Goal: Book appointment/travel/reservation

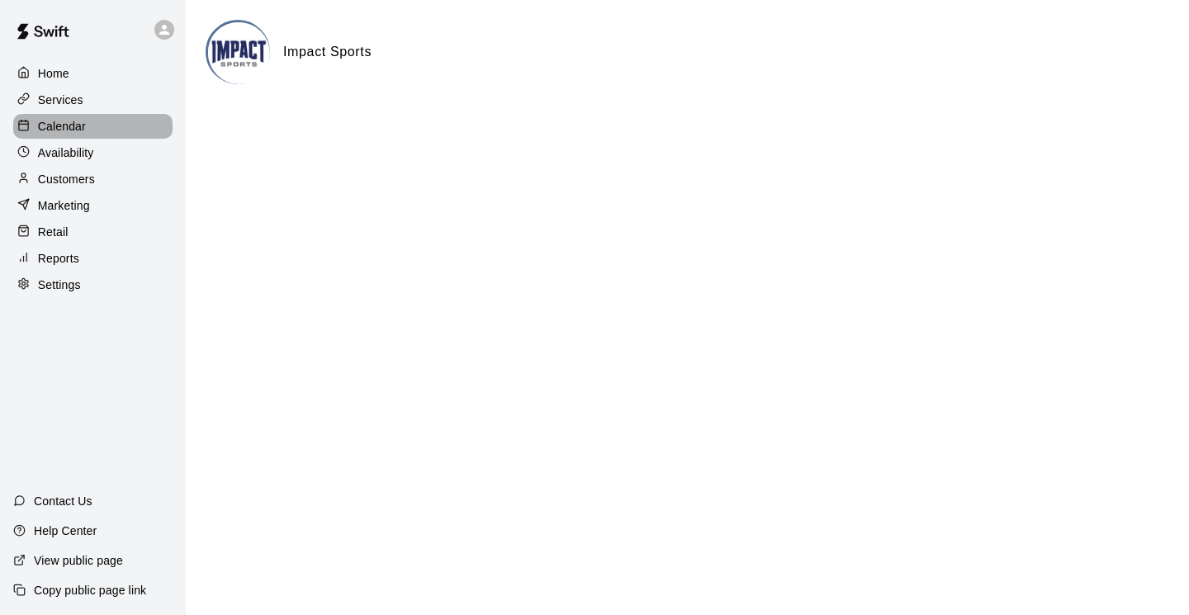
click at [49, 126] on p "Calendar" at bounding box center [62, 126] width 48 height 17
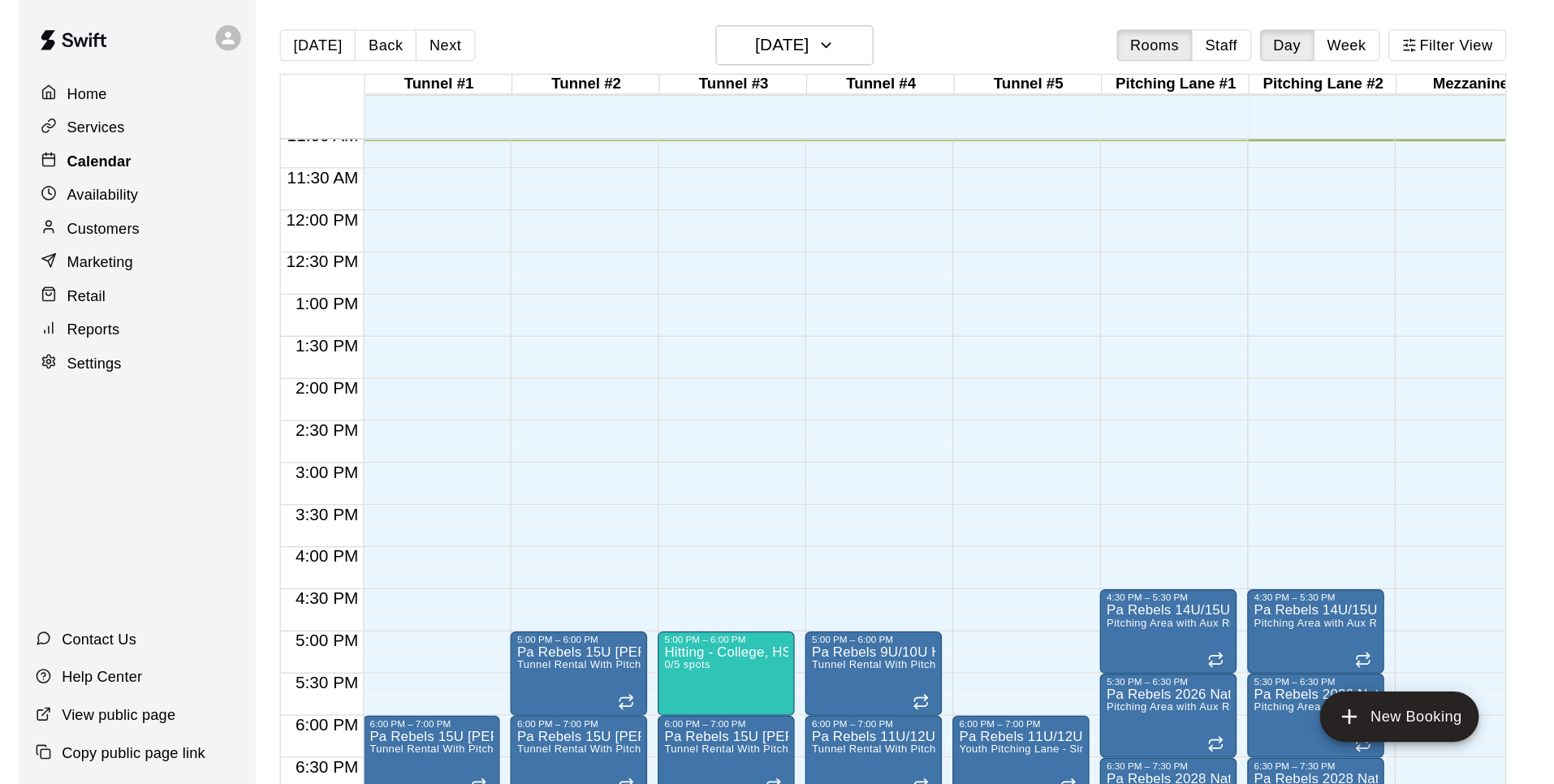
scroll to position [725, 0]
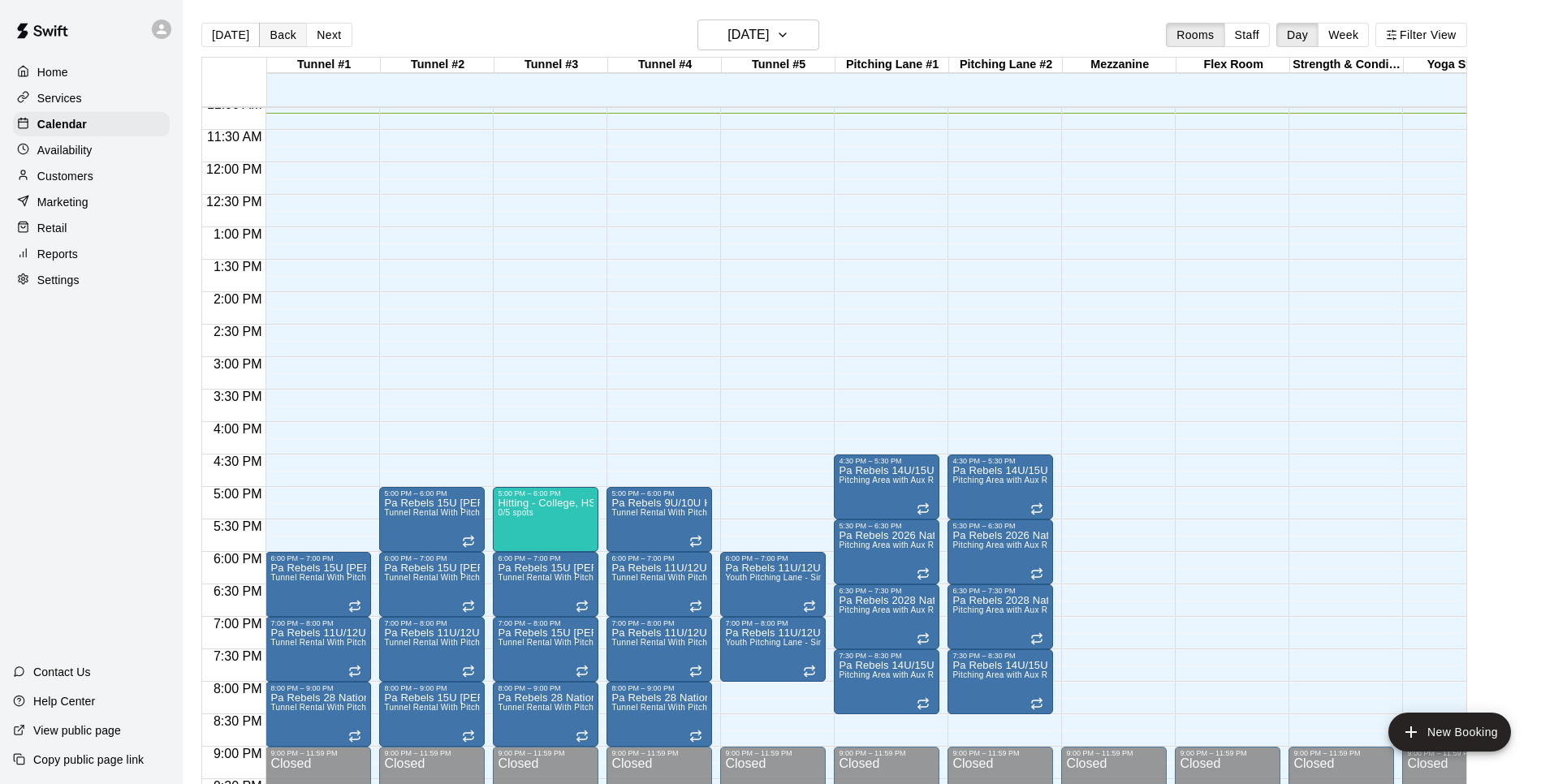
click at [273, 36] on button "Back" at bounding box center [282, 34] width 48 height 25
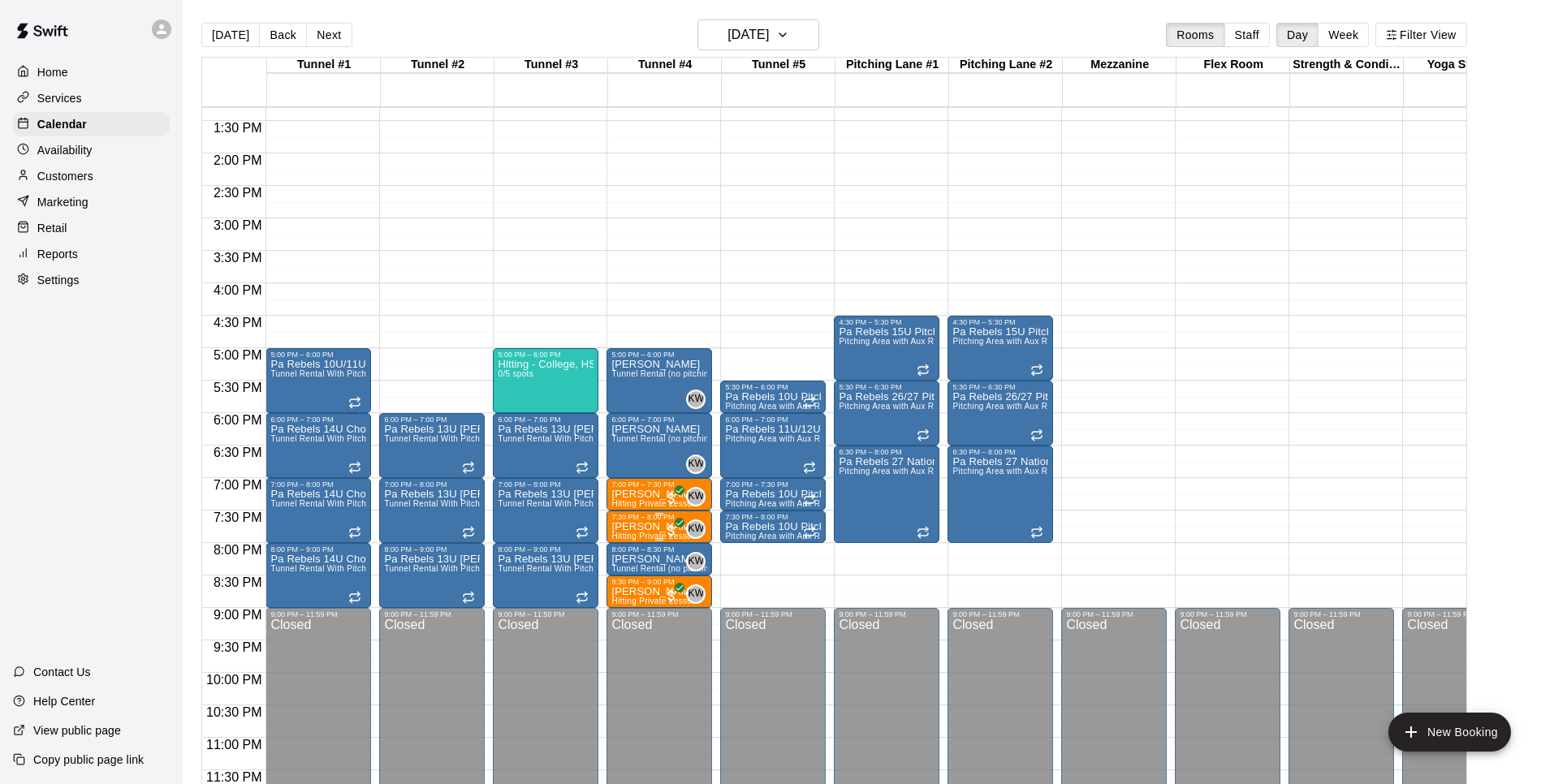
scroll to position [864, 0]
click at [664, 559] on p "[PERSON_NAME]" at bounding box center [659, 559] width 95 height 0
click at [628, 604] on icon "delete" at bounding box center [629, 652] width 12 height 15
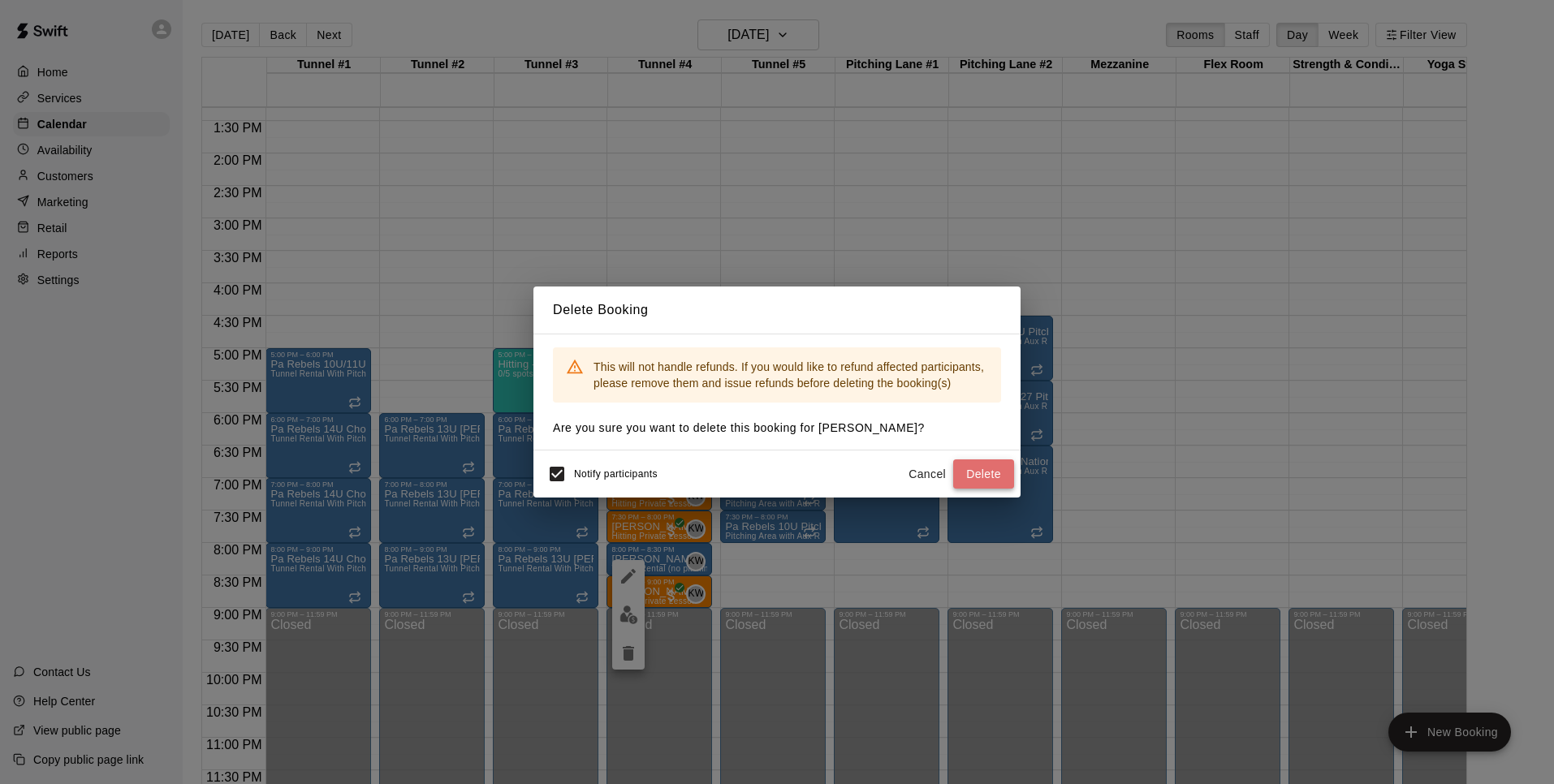
click at [980, 470] on button "Delete" at bounding box center [984, 474] width 61 height 30
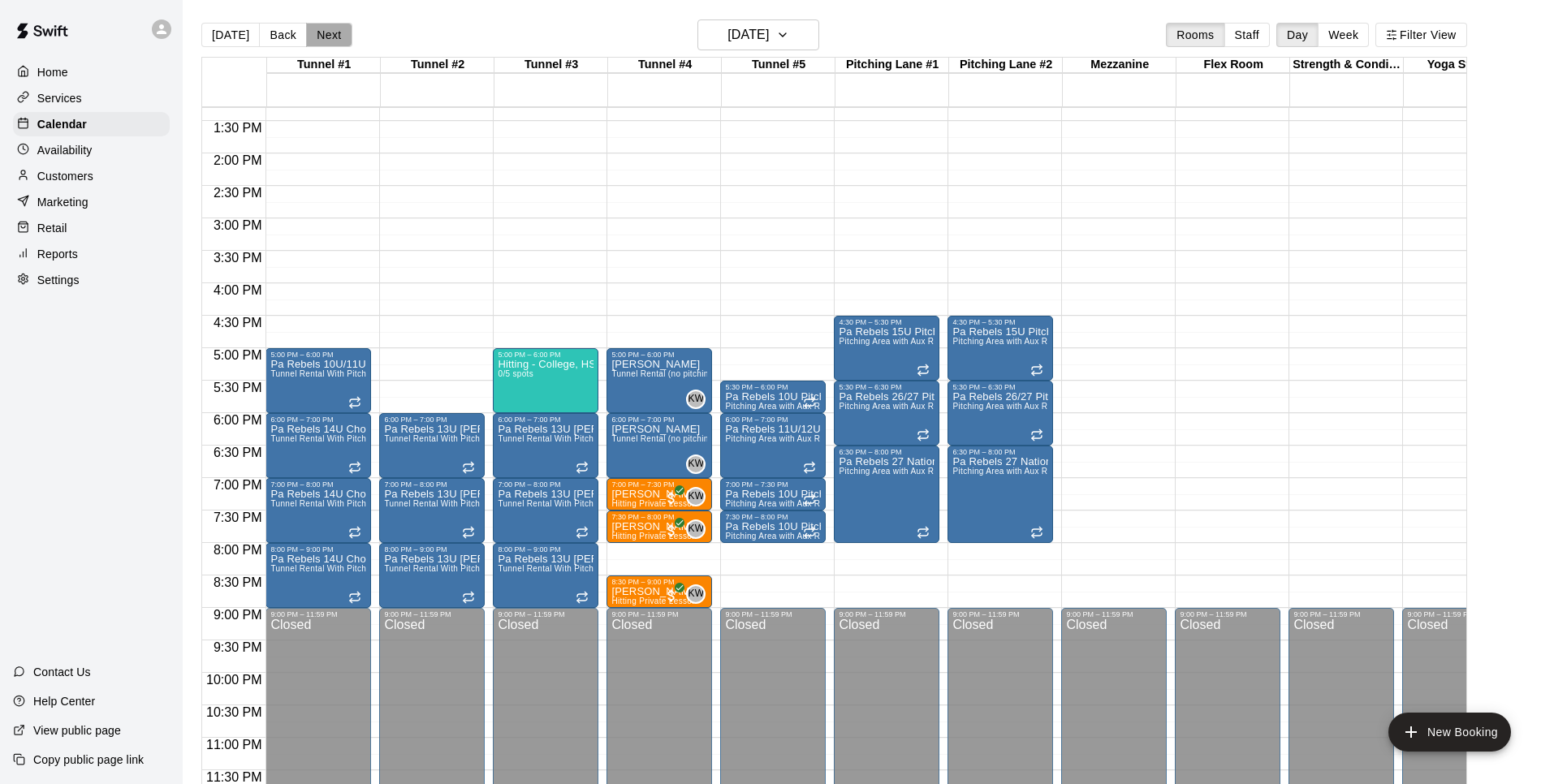
click at [320, 34] on button "Next" at bounding box center [328, 34] width 45 height 25
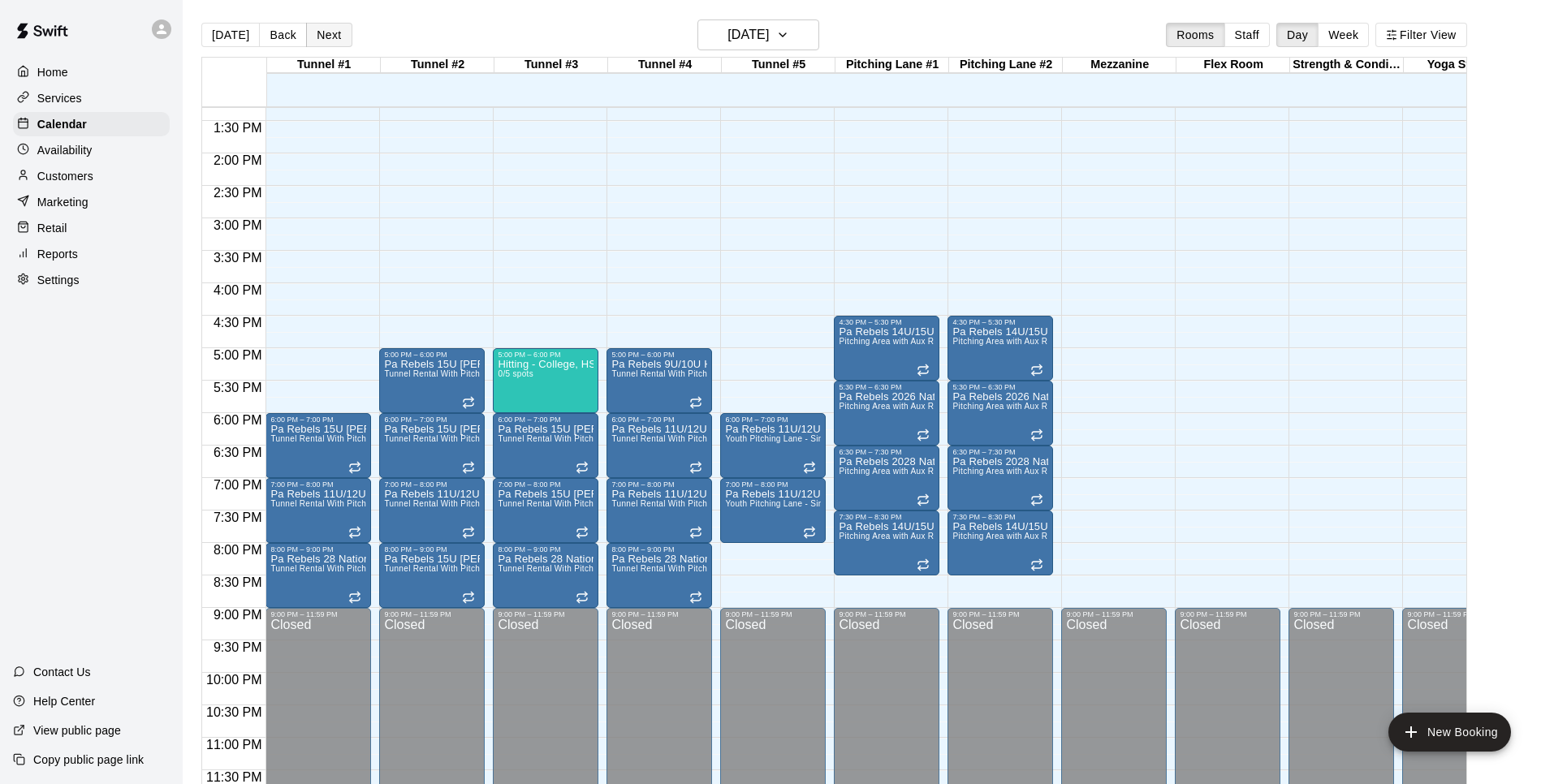
click at [320, 34] on button "Next" at bounding box center [328, 34] width 45 height 25
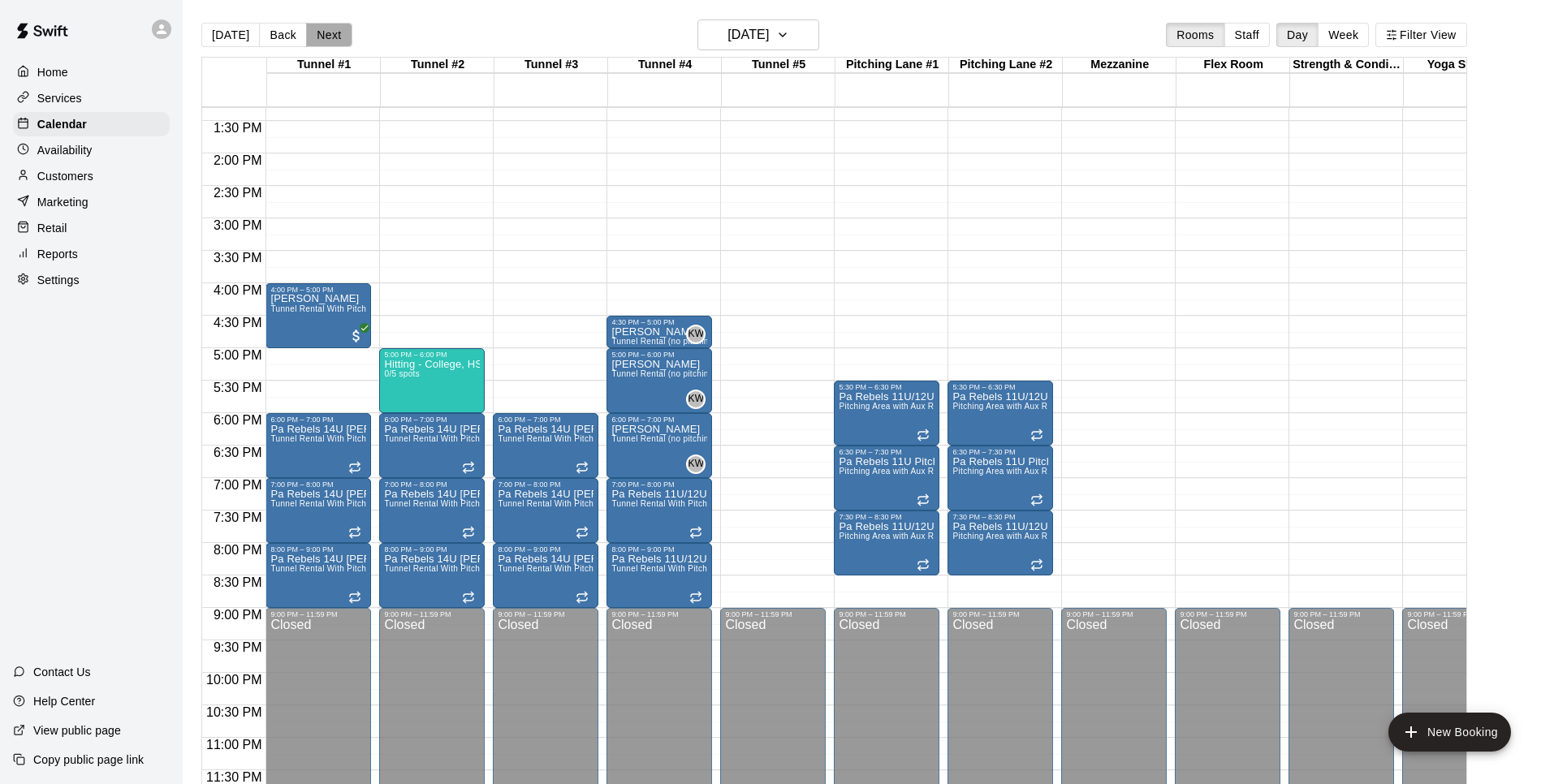
click at [339, 35] on button "Next" at bounding box center [328, 34] width 45 height 25
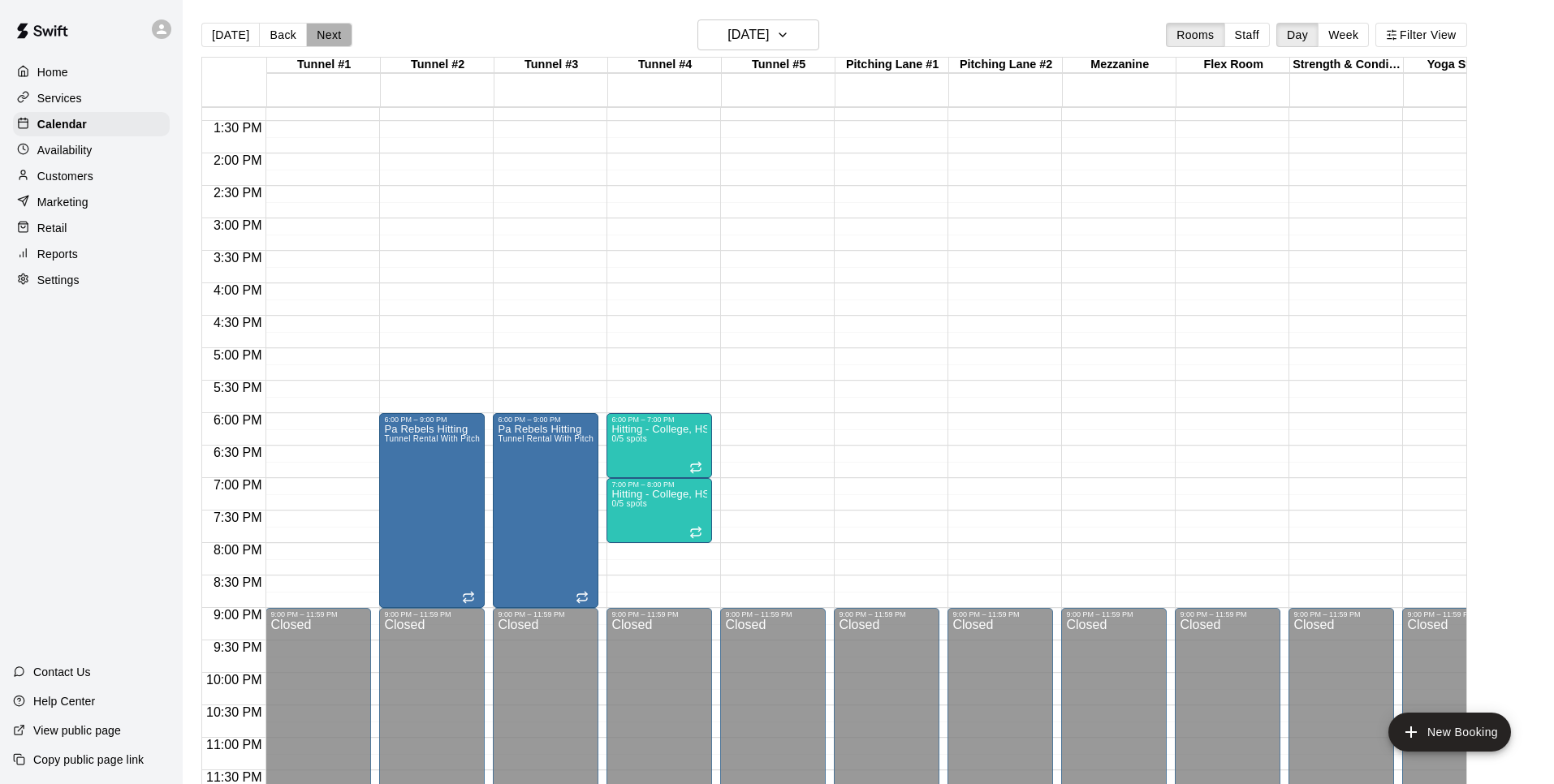
click at [322, 36] on button "Next" at bounding box center [328, 34] width 45 height 25
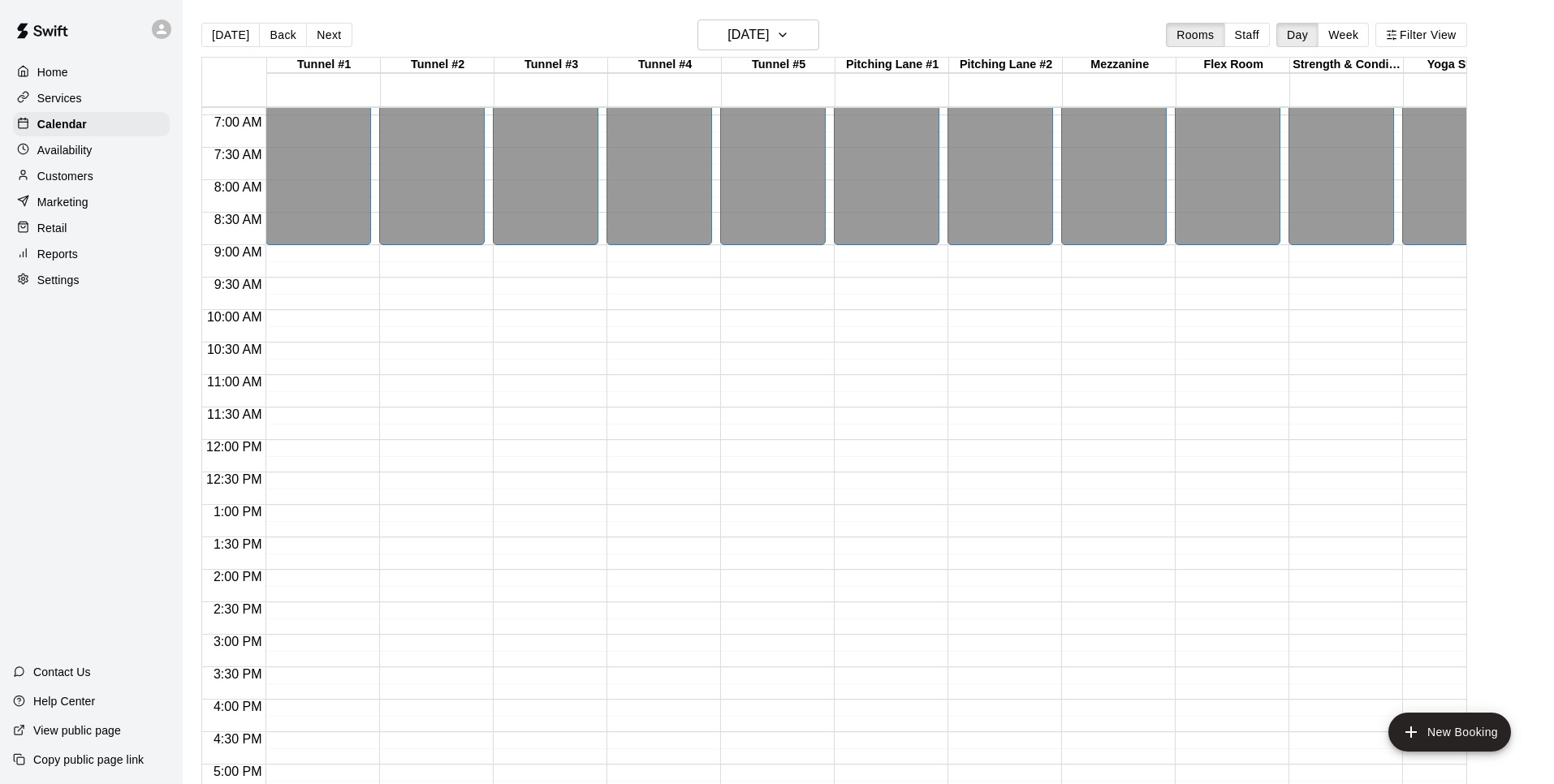
scroll to position [450, 0]
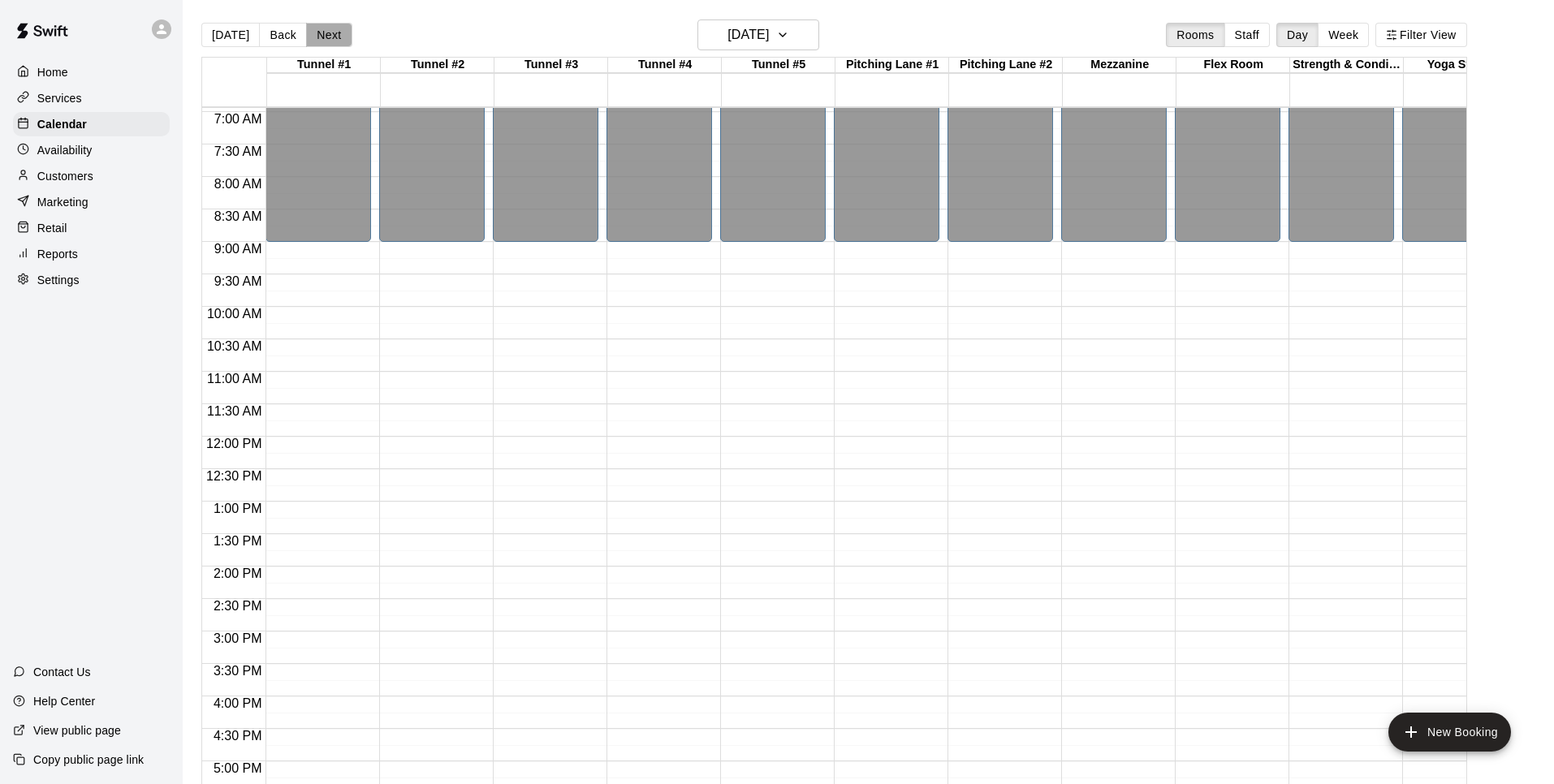
click at [333, 37] on button "Next" at bounding box center [328, 34] width 45 height 25
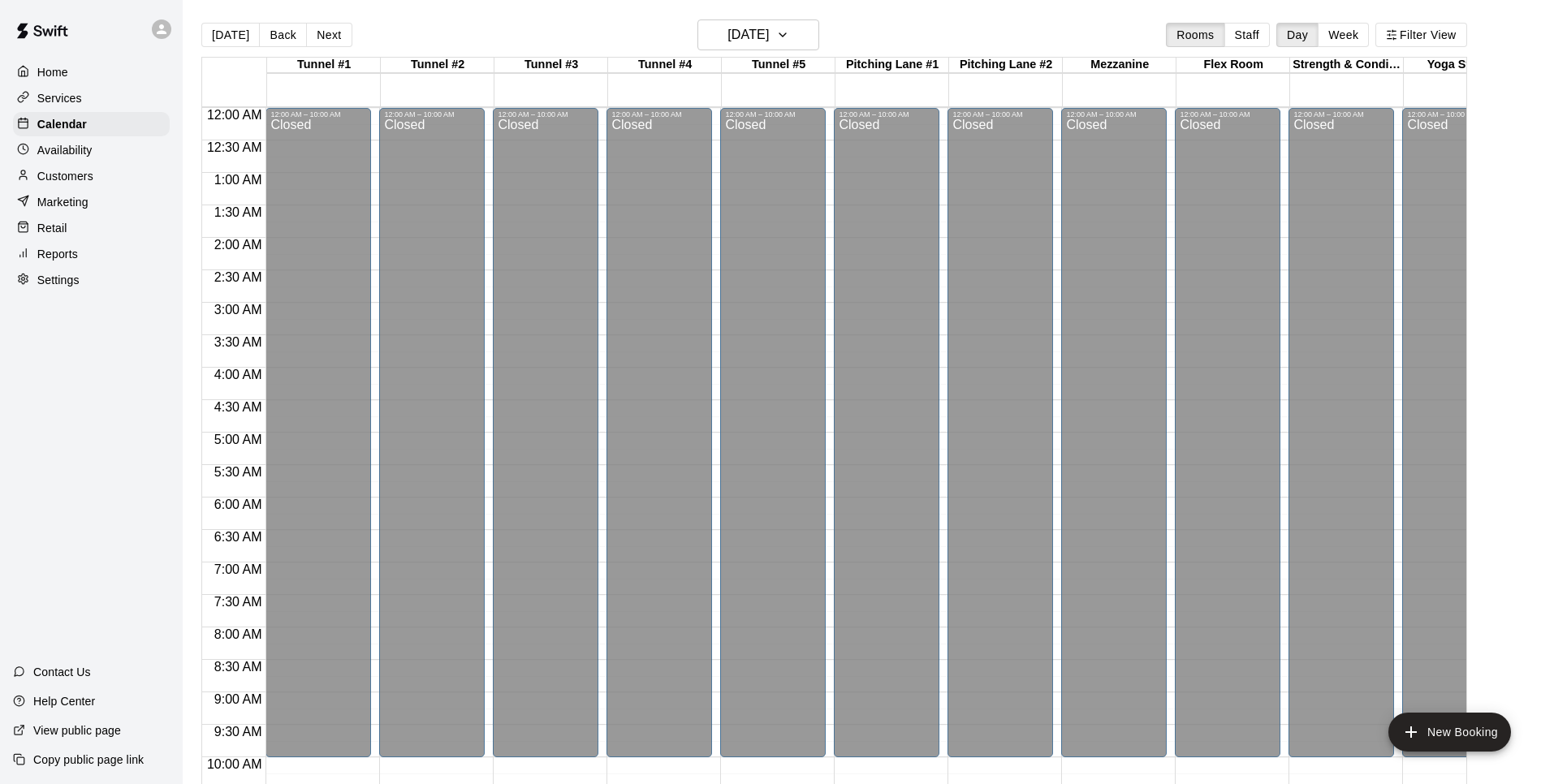
scroll to position [0, 0]
click at [234, 29] on button "[DATE]" at bounding box center [230, 34] width 58 height 25
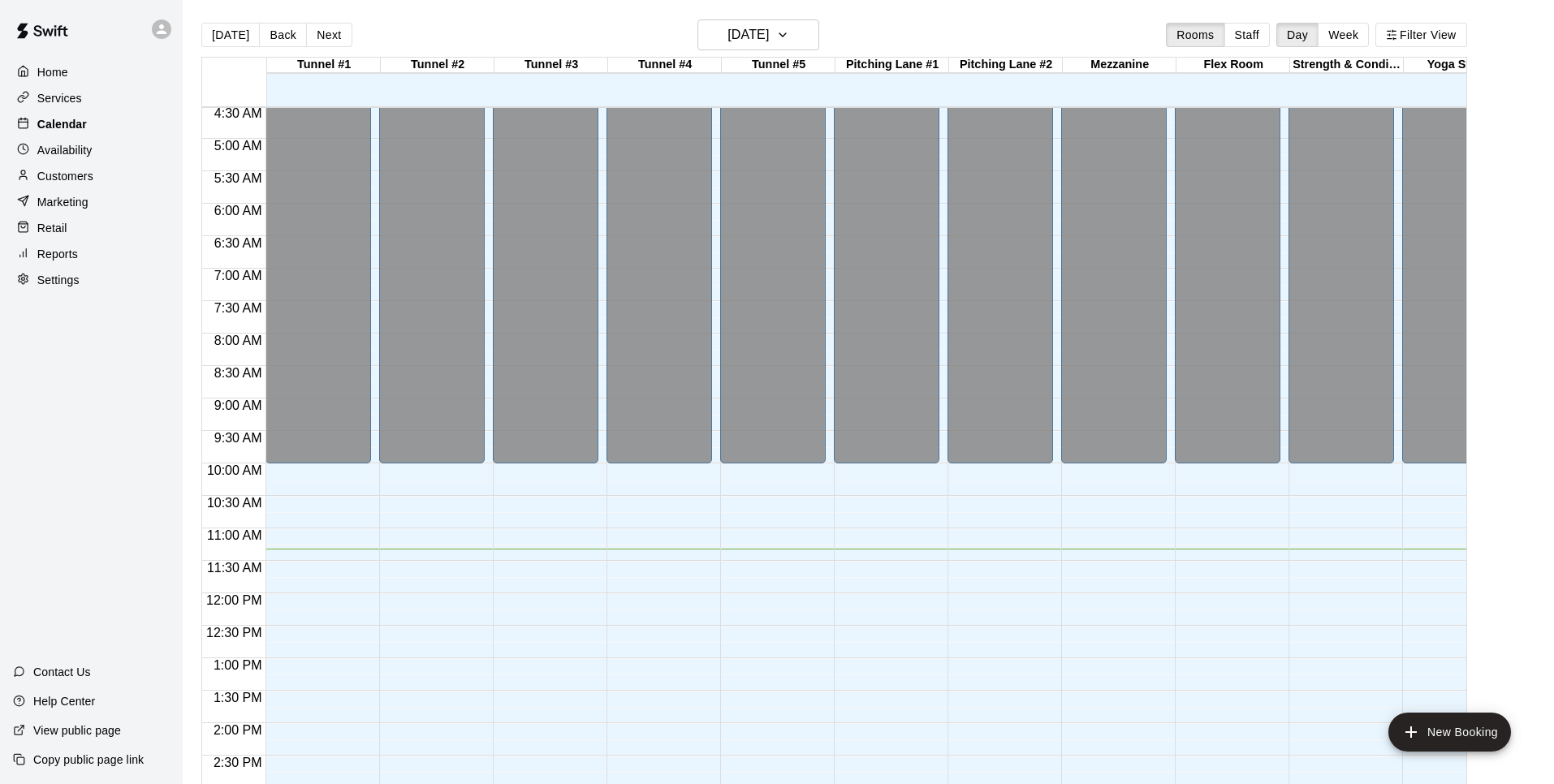
scroll to position [292, 0]
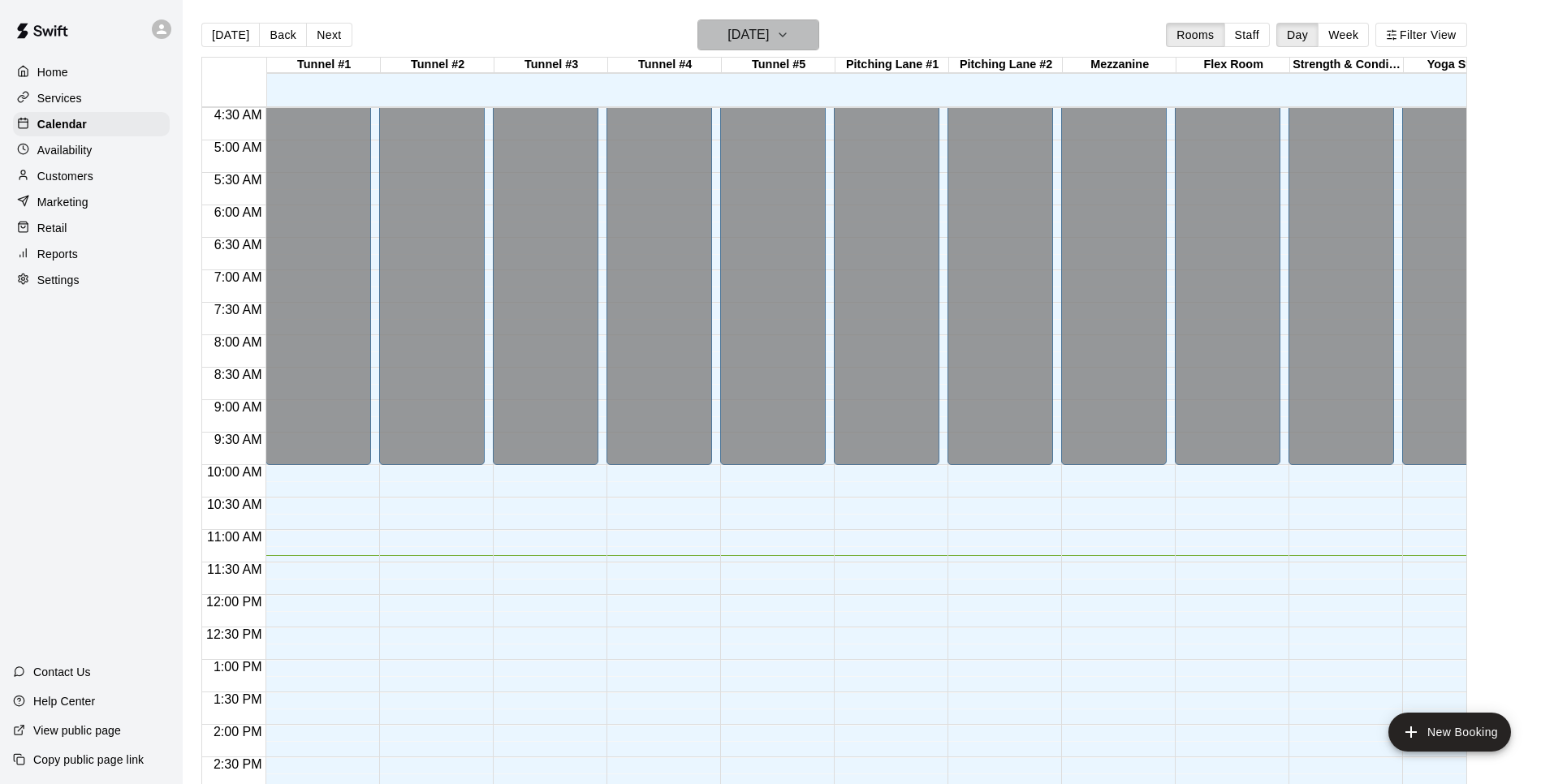
click at [789, 30] on icon "button" at bounding box center [782, 35] width 13 height 20
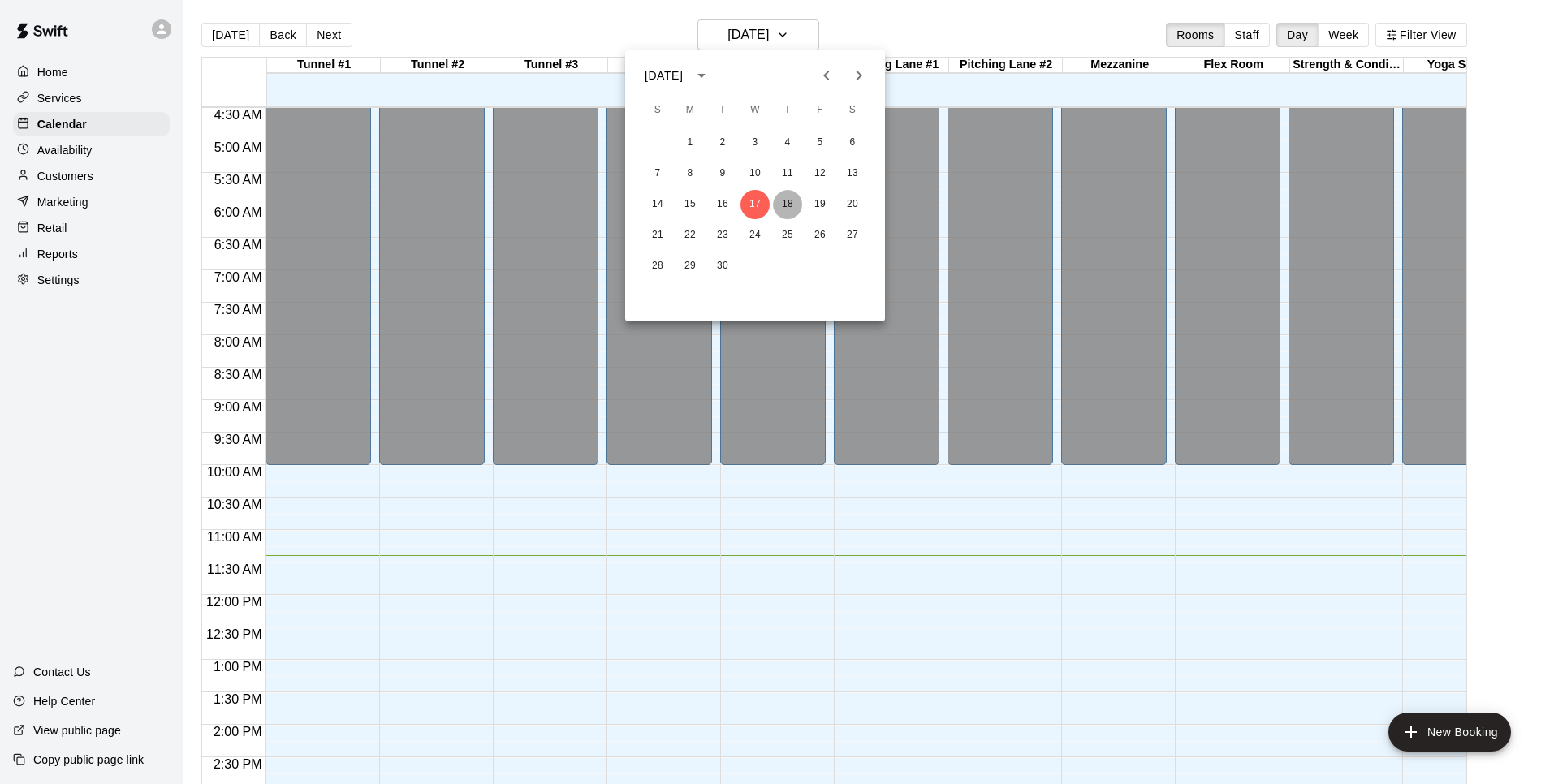
click at [785, 207] on button "18" at bounding box center [787, 204] width 29 height 29
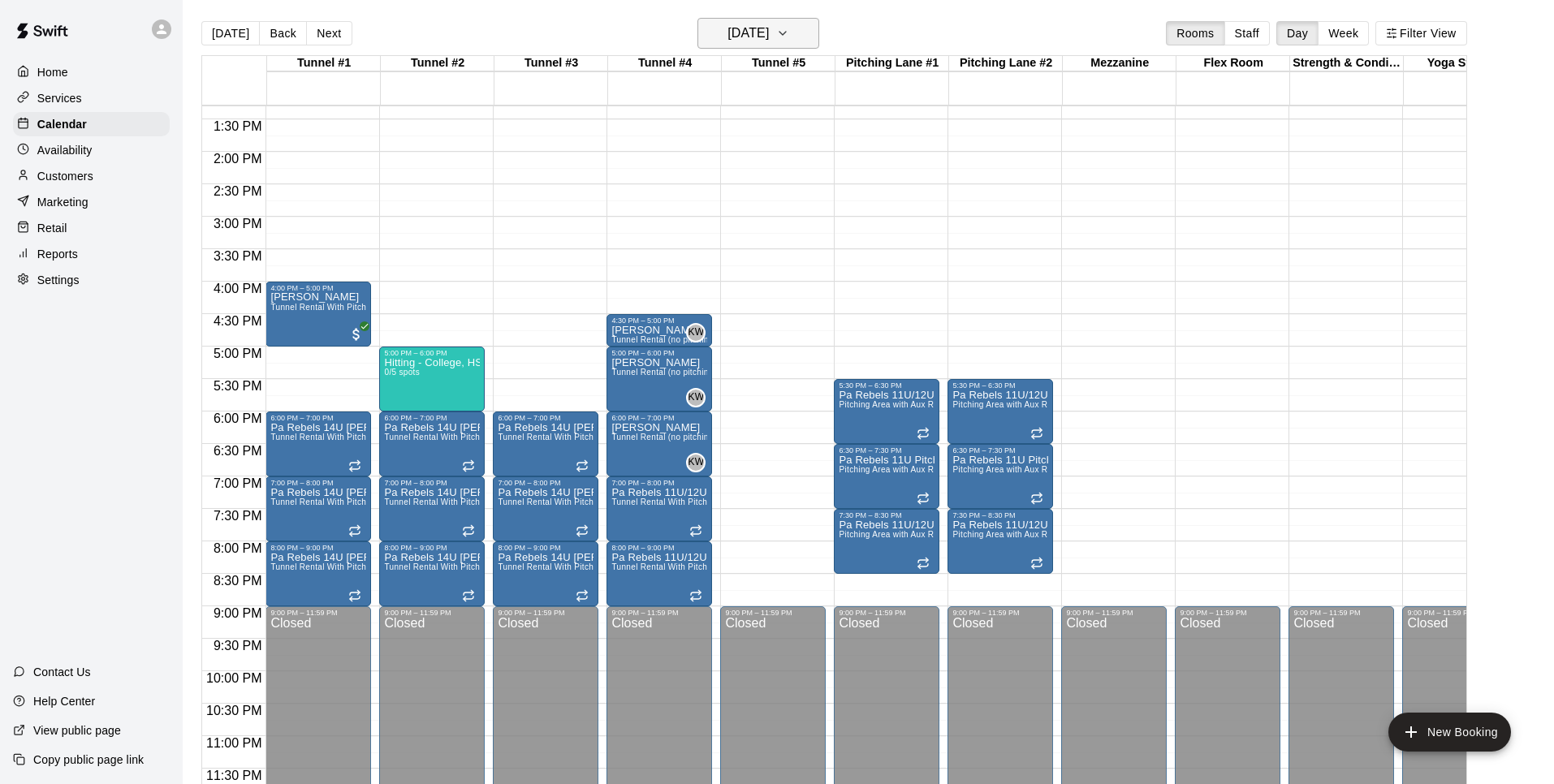
scroll to position [2, 0]
click at [789, 35] on icon "button" at bounding box center [782, 33] width 13 height 20
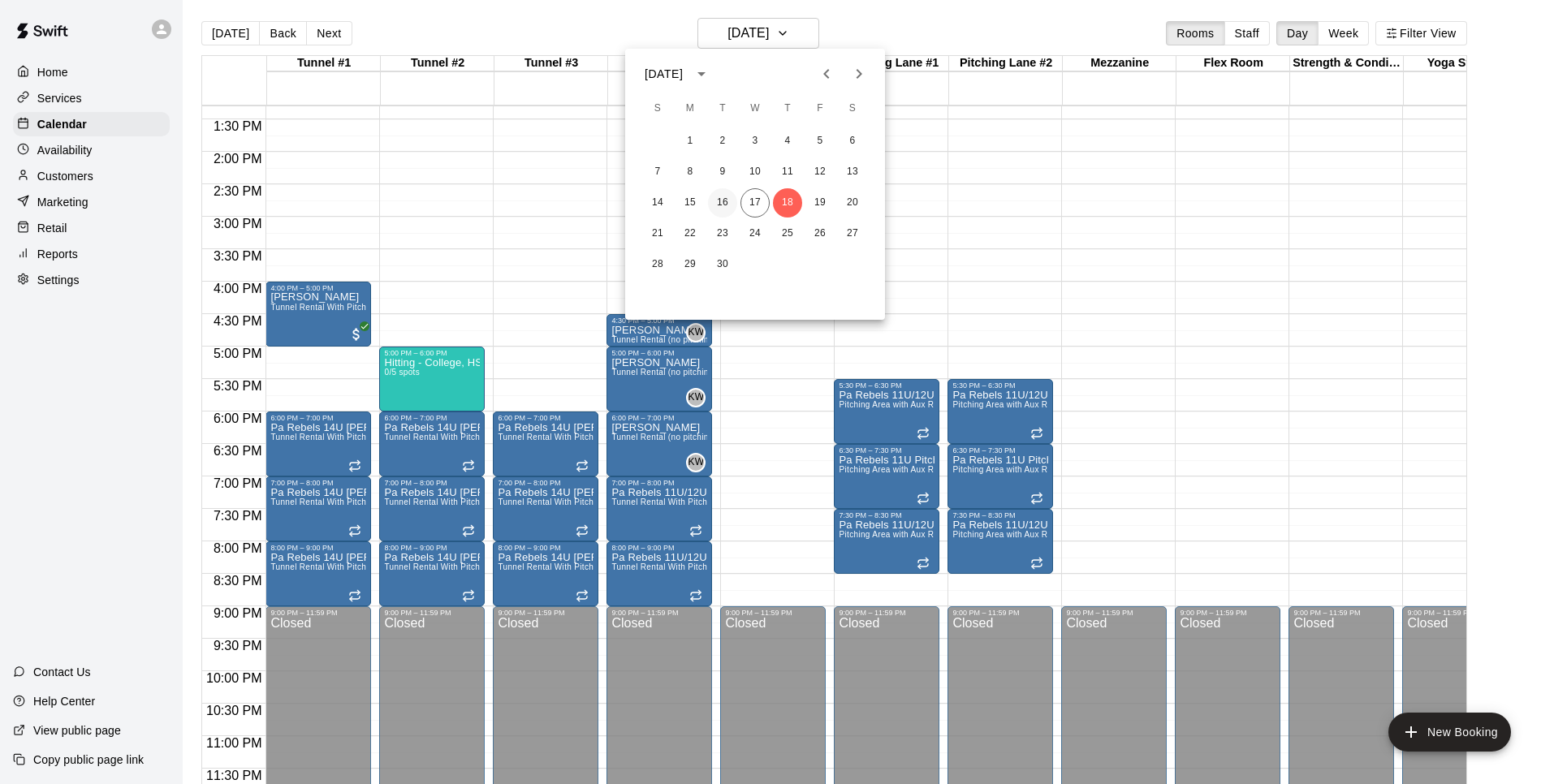
click at [720, 202] on button "16" at bounding box center [722, 203] width 29 height 29
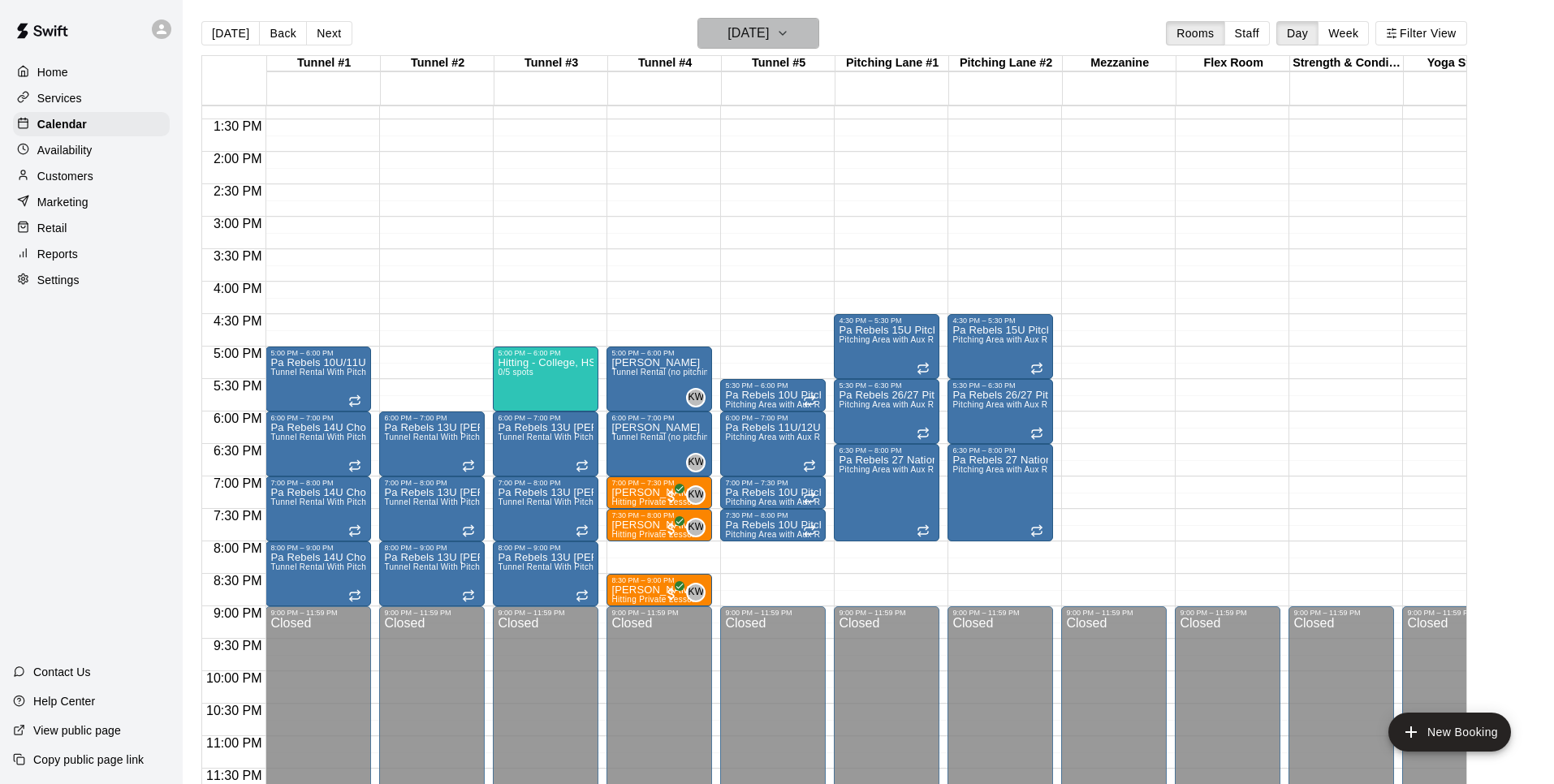
click at [789, 35] on icon "button" at bounding box center [782, 33] width 13 height 20
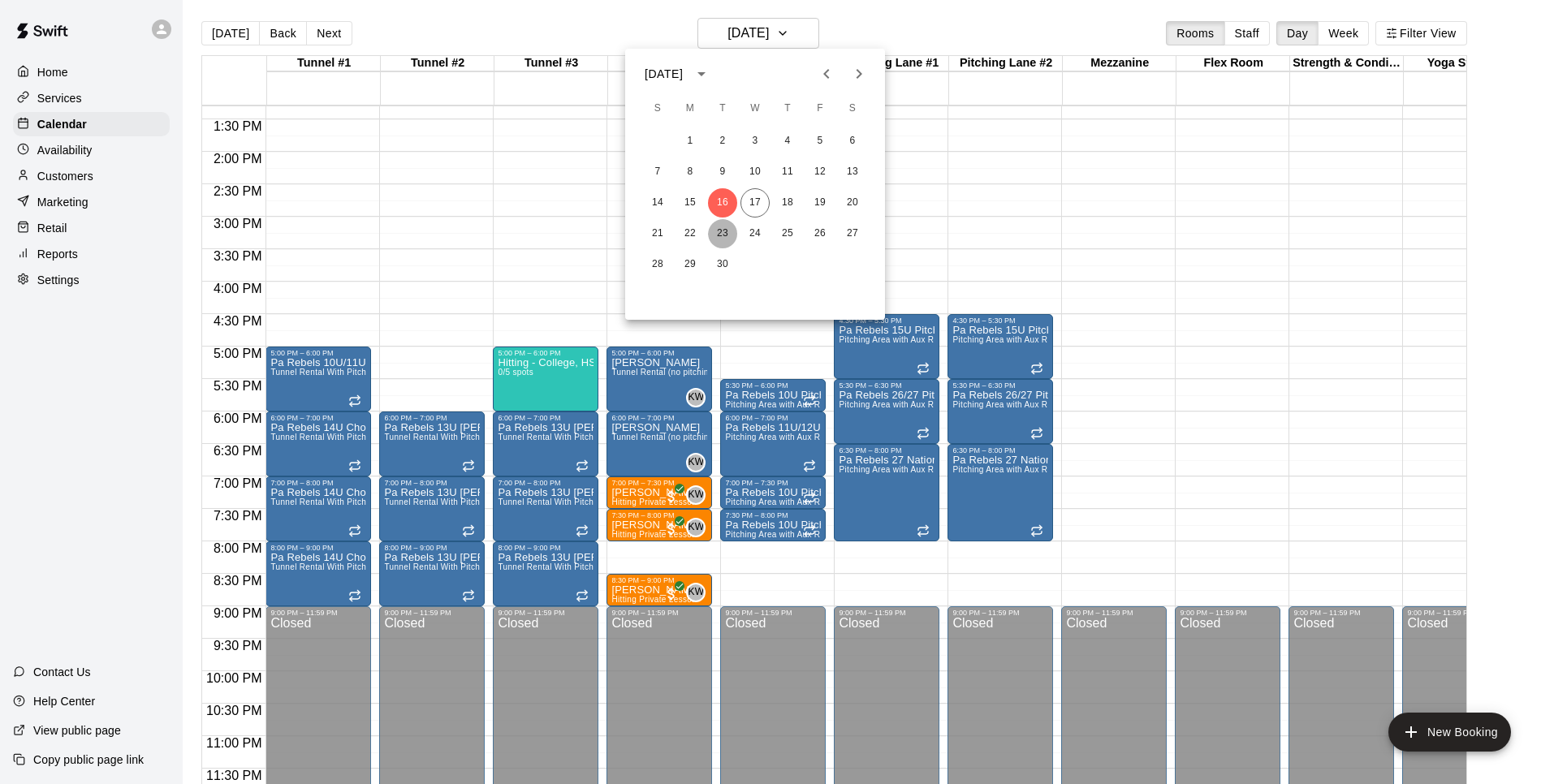
click at [725, 233] on button "23" at bounding box center [722, 234] width 29 height 29
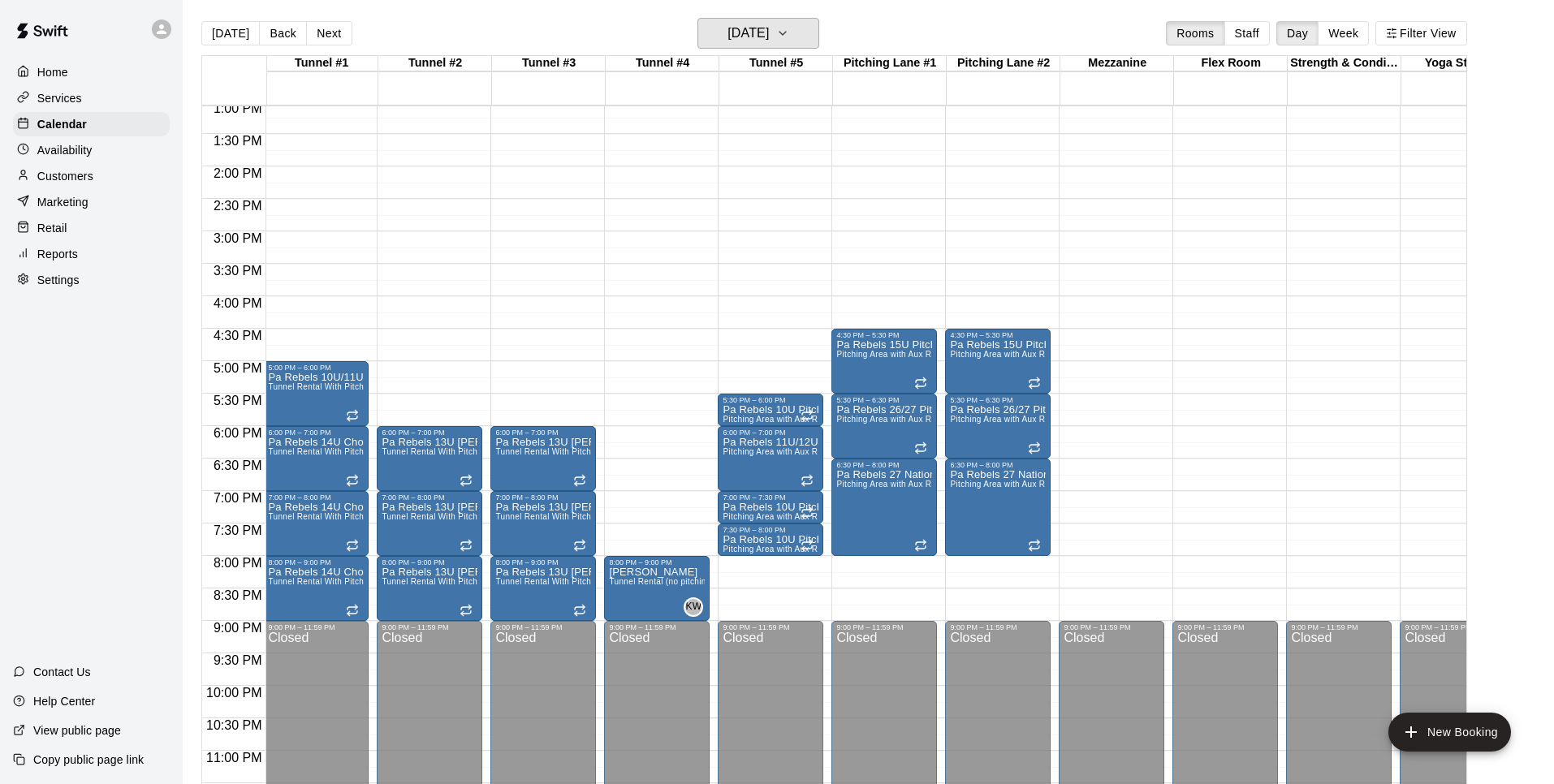
scroll to position [845, 2]
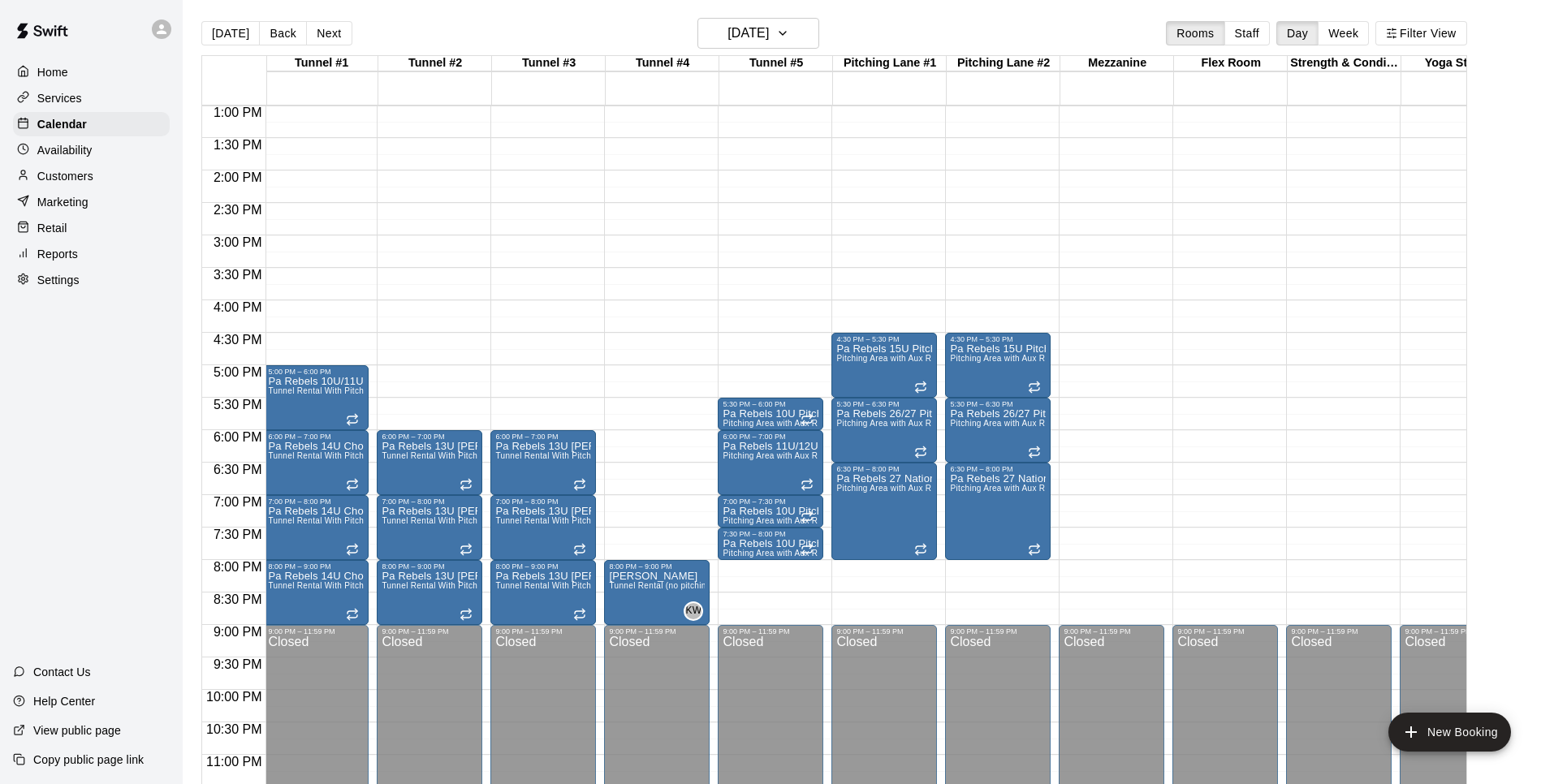
click at [626, 435] on div "12:00 AM – 10:00 AM Closed 8:00 PM – 9:00 PM [PERSON_NAME] Tunnel Rental (no pi…" at bounding box center [657, 40] width 105 height 1558
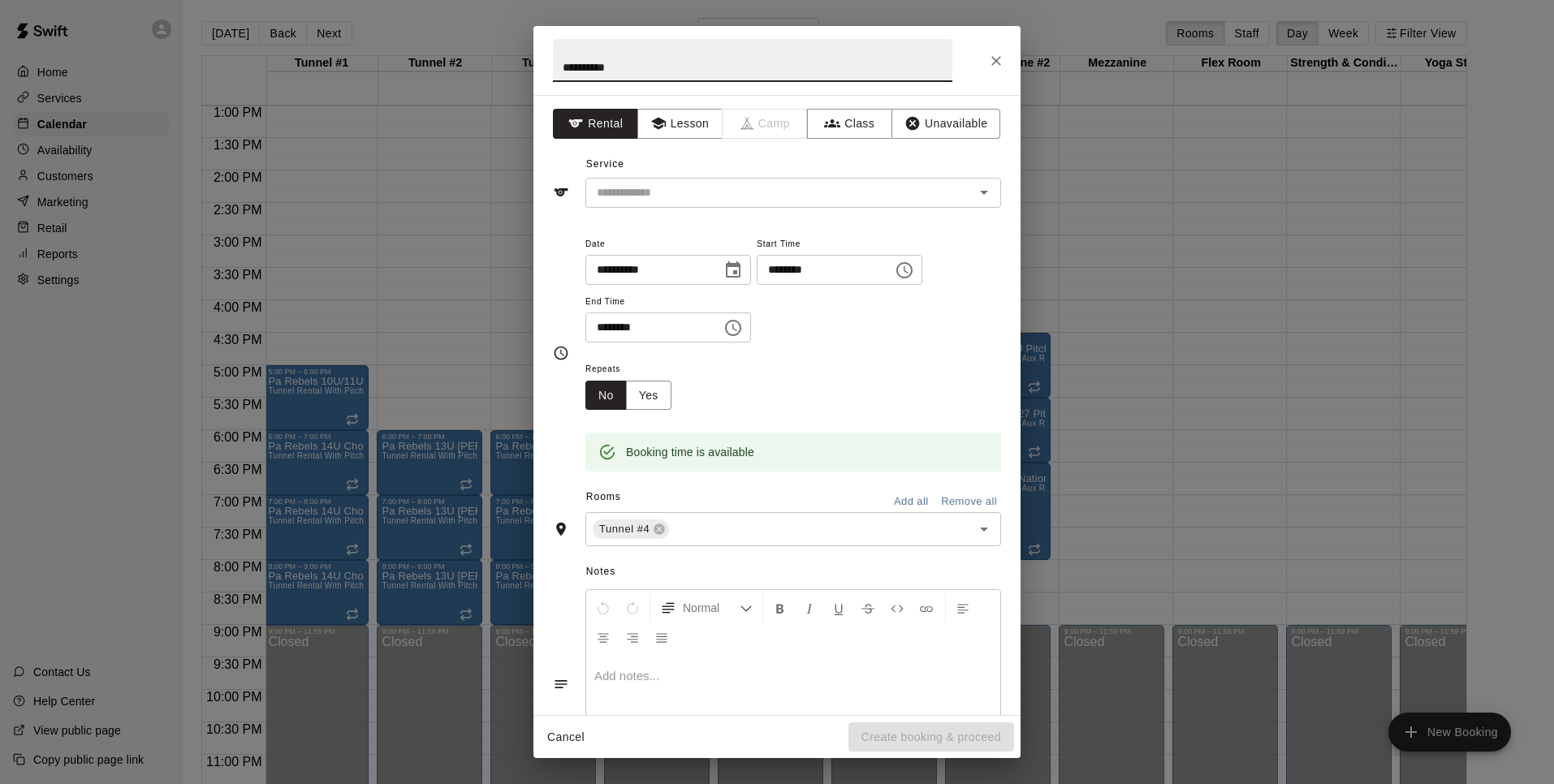
type input "**********"
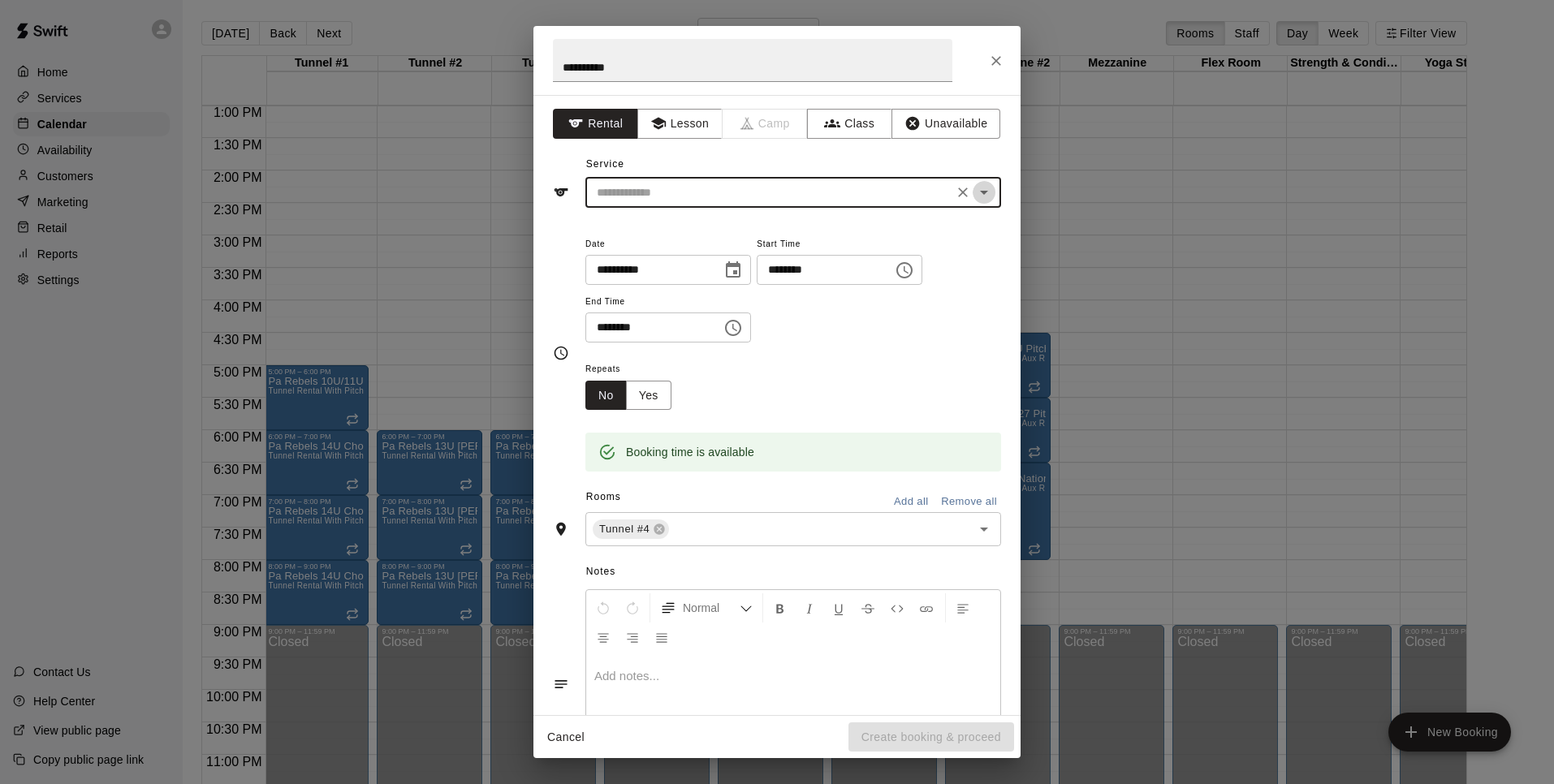
click at [982, 195] on icon "Open" at bounding box center [984, 193] width 20 height 20
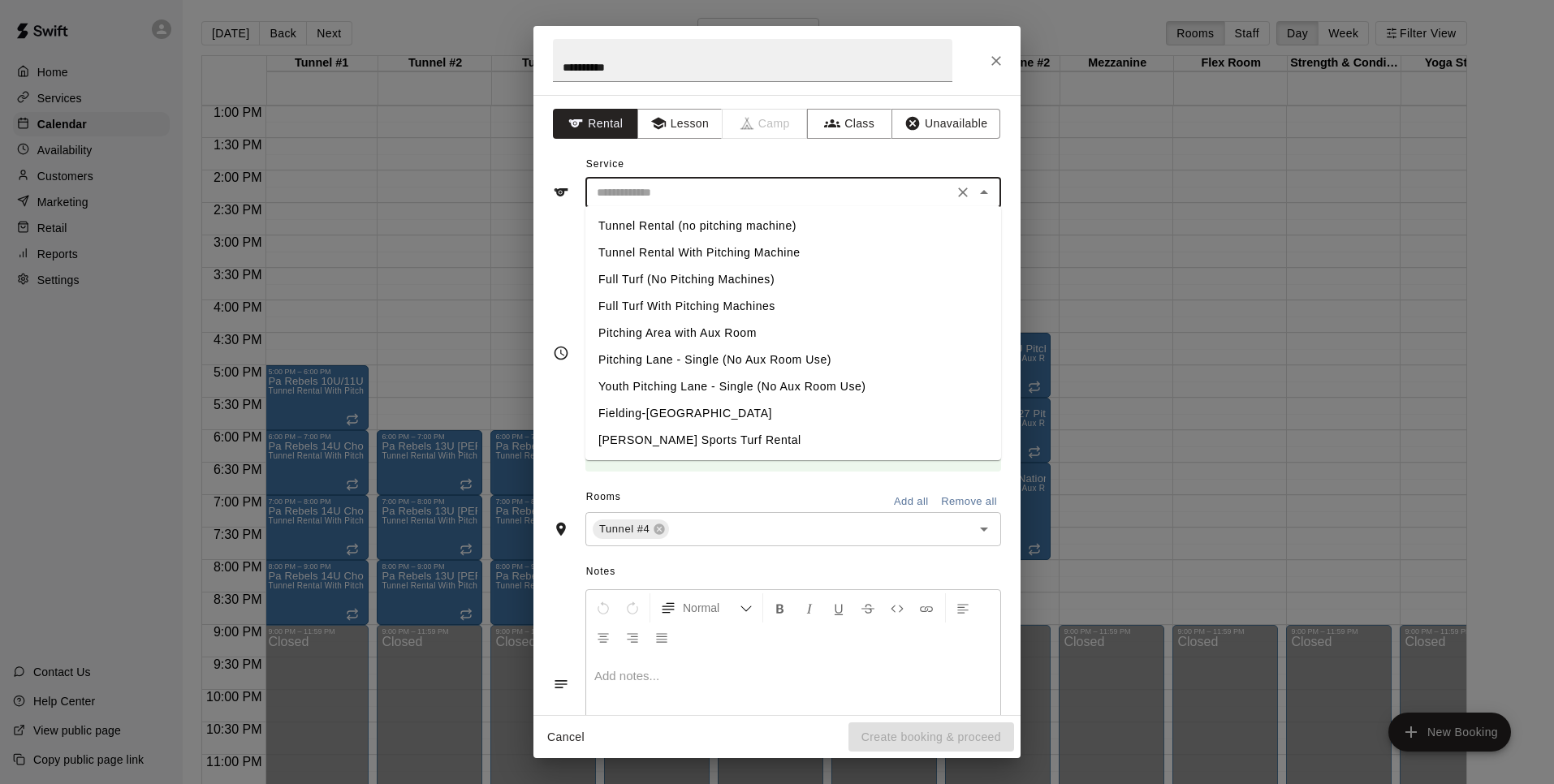
click at [688, 221] on li "Tunnel Rental (no pitching machine)" at bounding box center [793, 225] width 416 height 27
type input "**********"
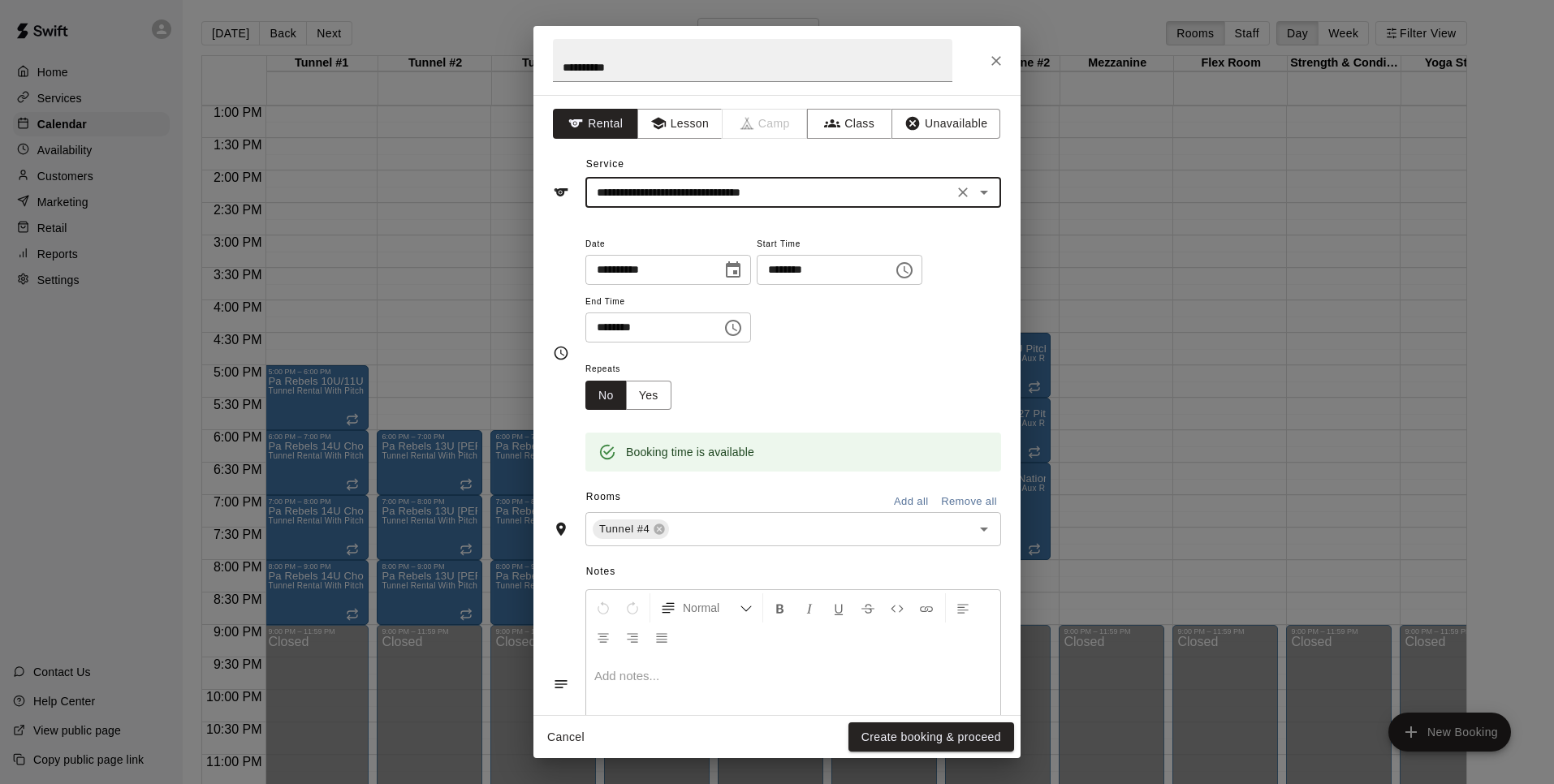
click at [737, 324] on icon "Choose time, selected time is 6:30 PM" at bounding box center [734, 327] width 5 height 7
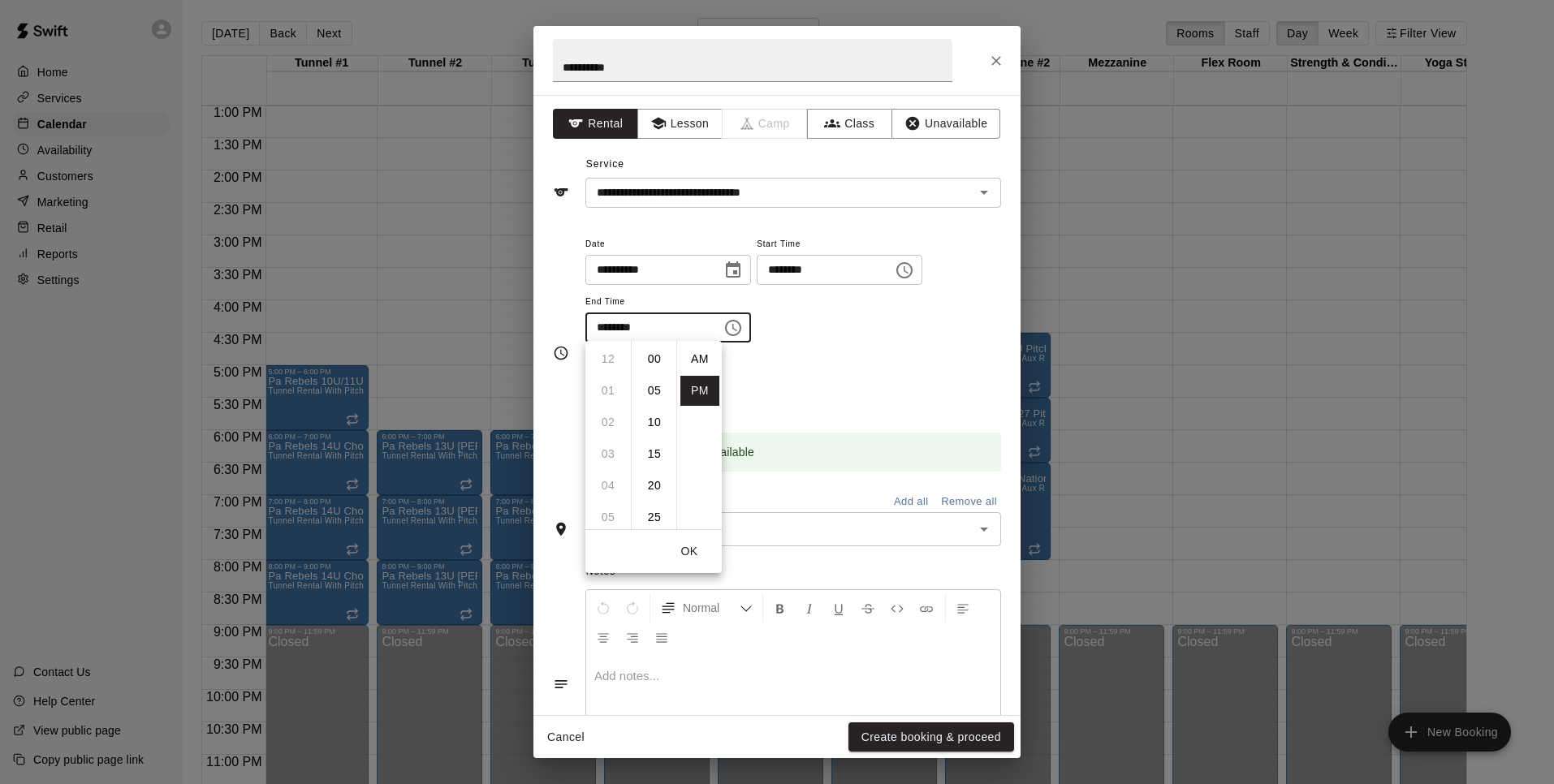
scroll to position [29, 0]
click at [608, 394] on li "07" at bounding box center [608, 390] width 39 height 30
click at [646, 358] on li "00" at bounding box center [655, 359] width 39 height 30
type input "********"
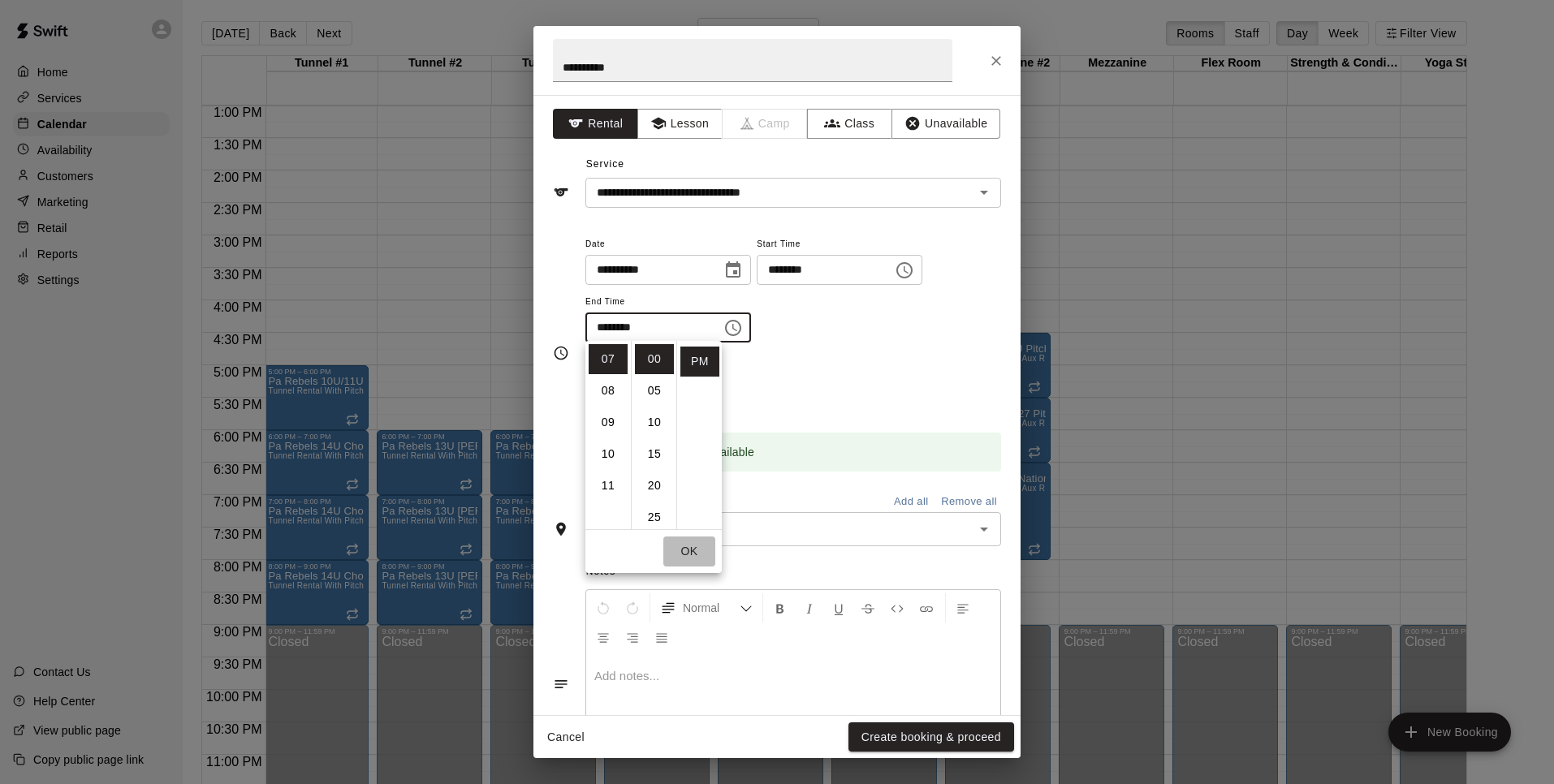
click at [688, 549] on button "OK" at bounding box center [689, 551] width 52 height 30
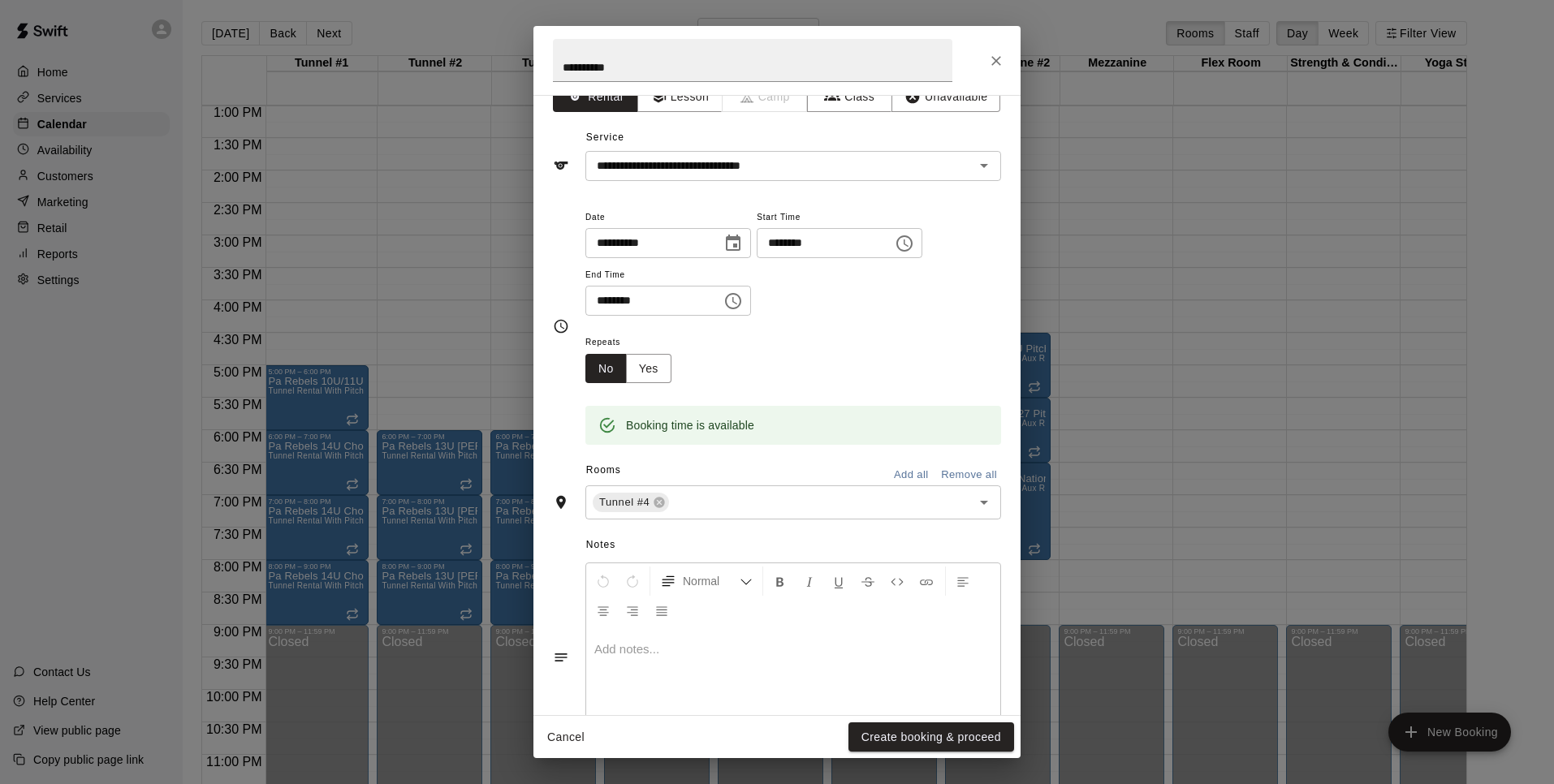
scroll to position [30, 0]
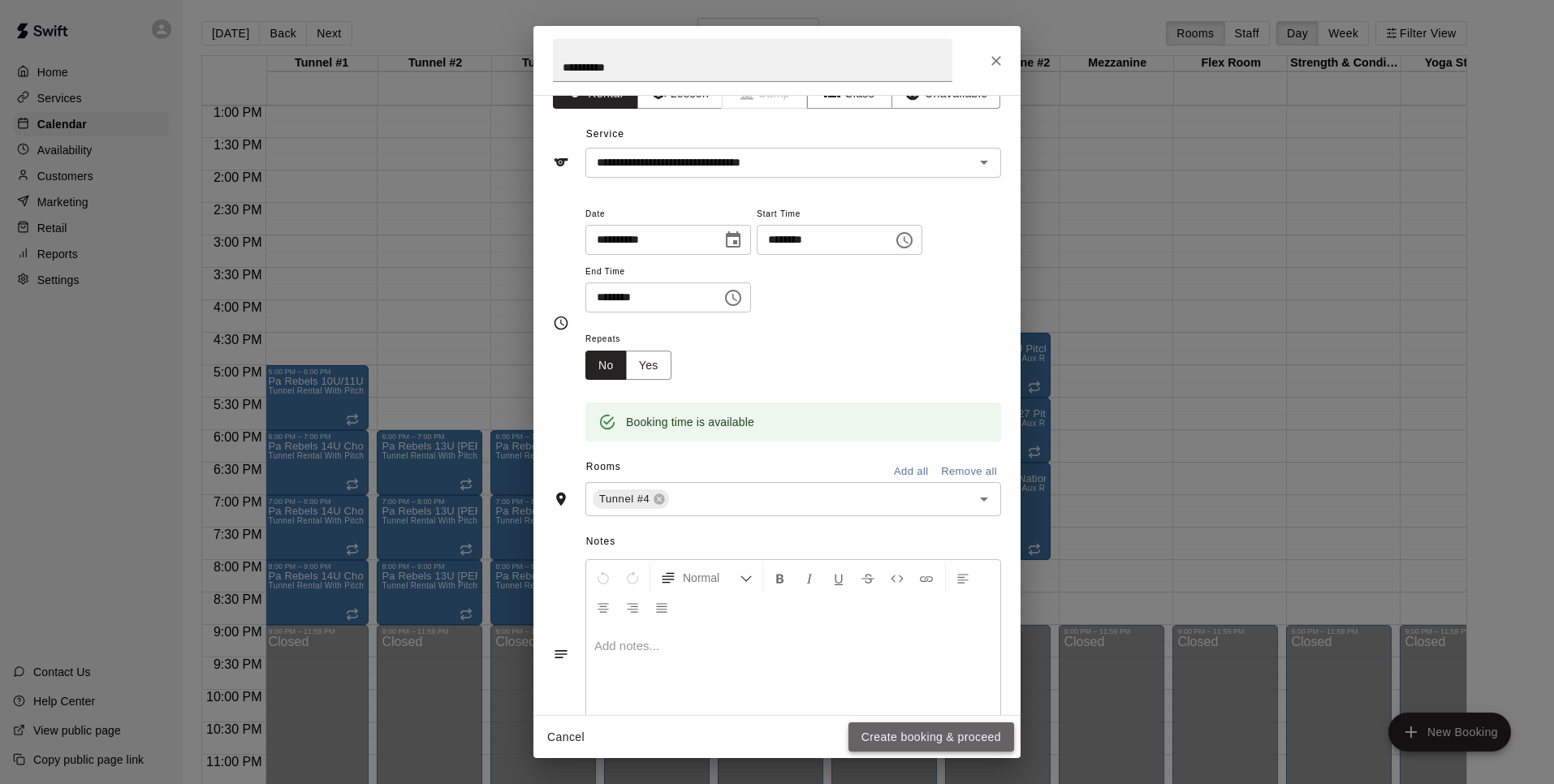
click at [894, 604] on button "Create booking & proceed" at bounding box center [931, 737] width 165 height 30
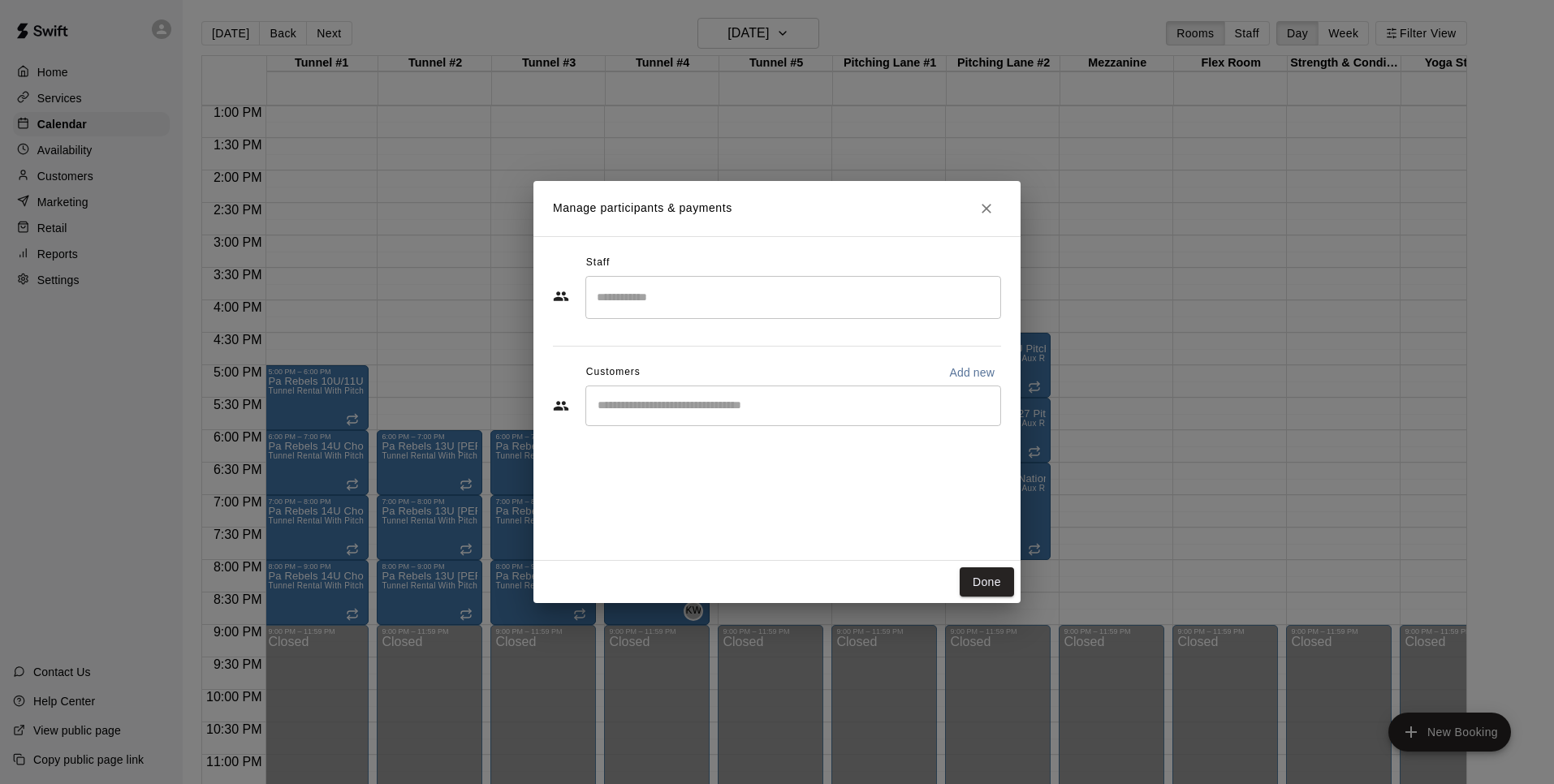
click at [688, 294] on input "Search staff" at bounding box center [793, 297] width 401 height 28
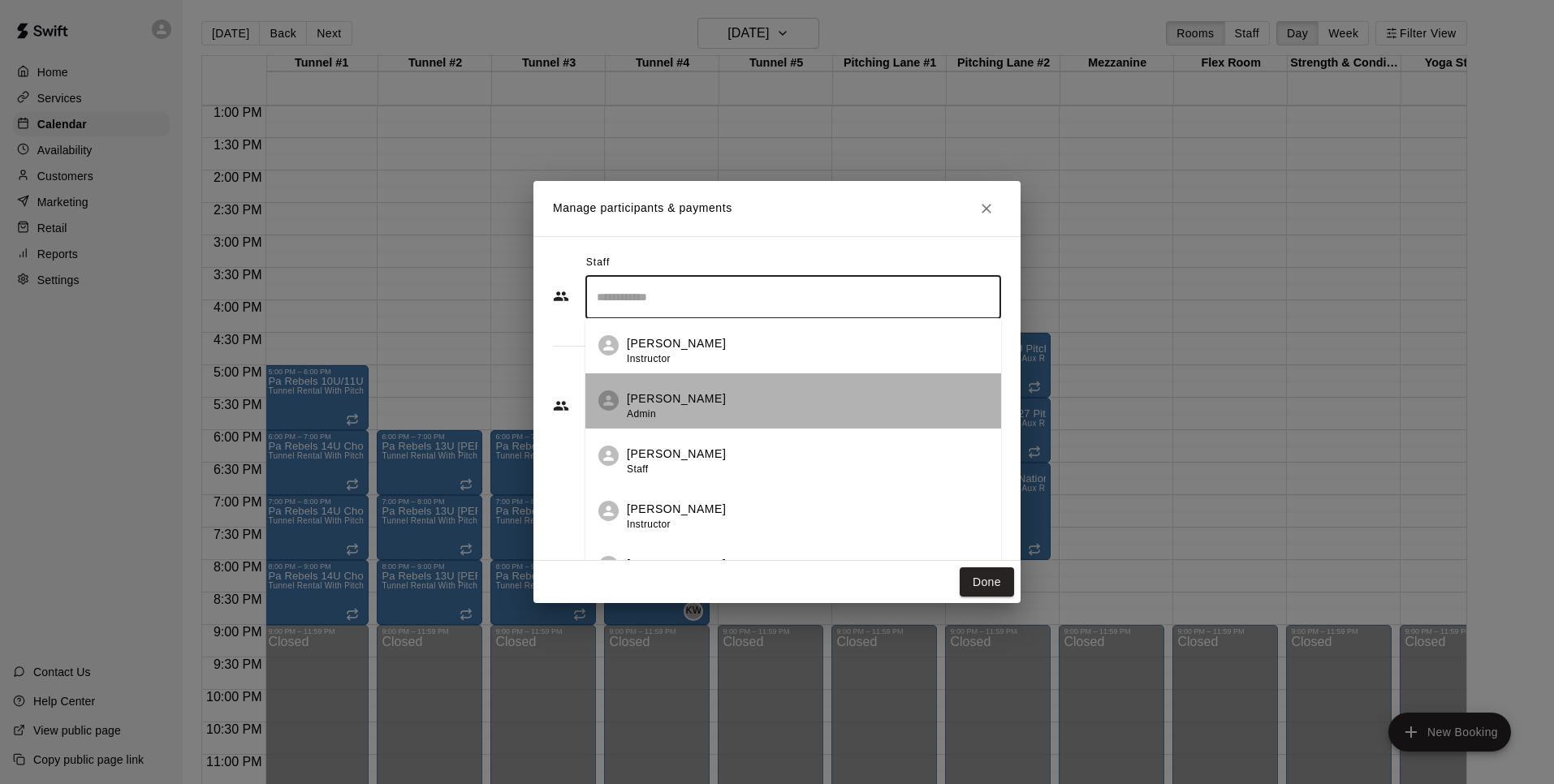
click at [664, 397] on p "[PERSON_NAME]" at bounding box center [676, 398] width 99 height 17
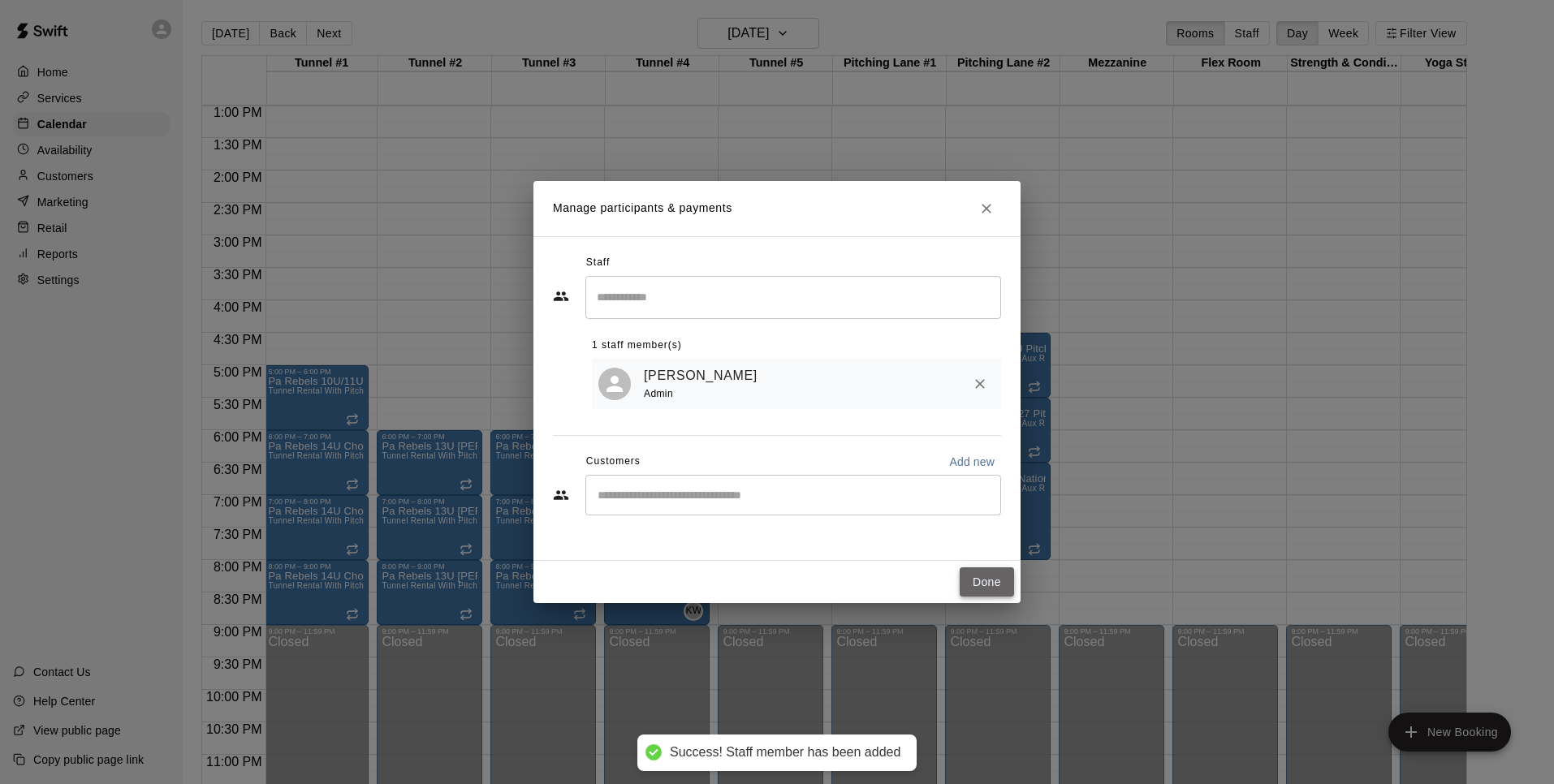
click at [984, 581] on button "Done" at bounding box center [986, 582] width 54 height 30
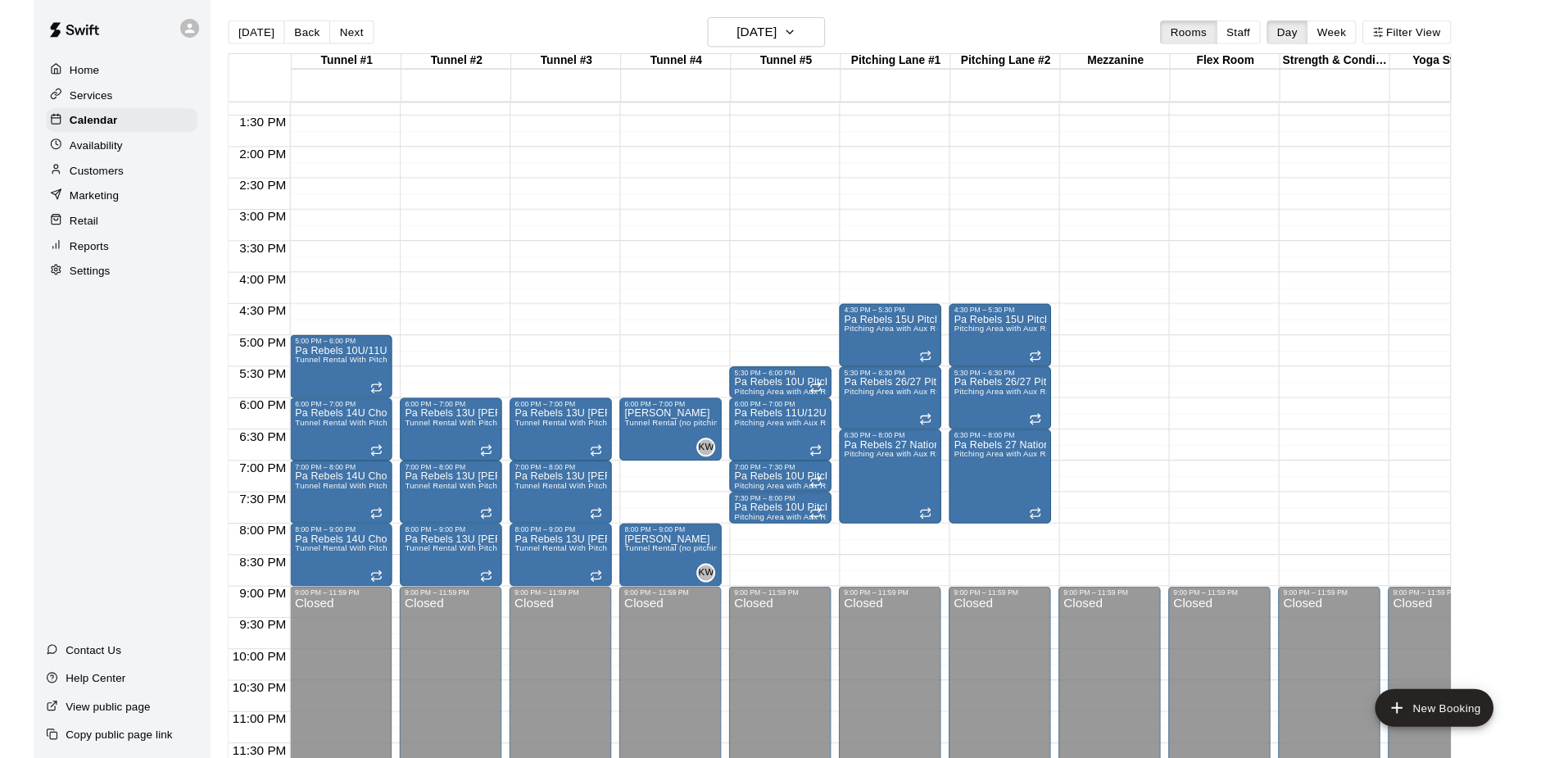
scroll to position [872, 0]
